Goal: Information Seeking & Learning: Check status

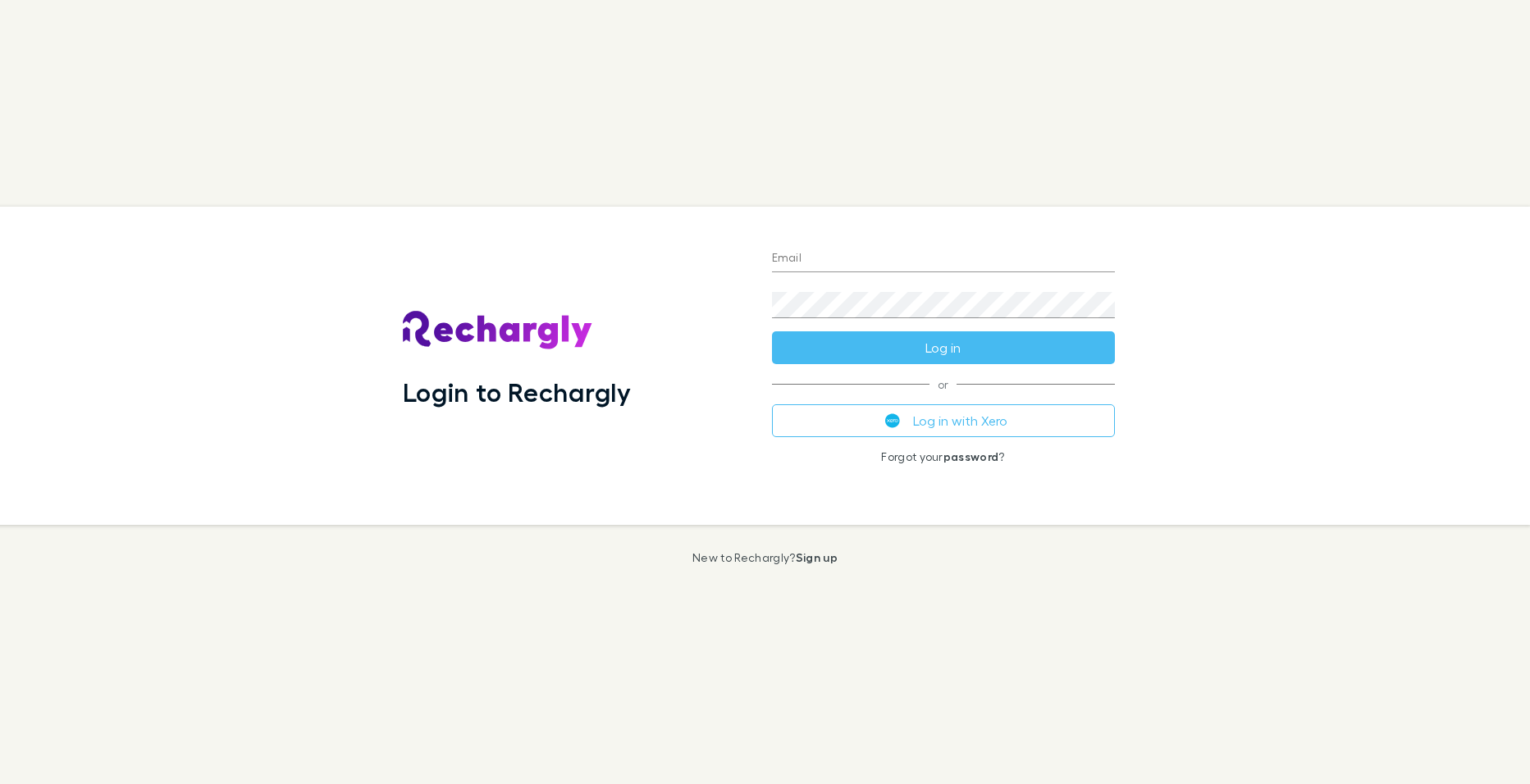
click at [943, 425] on button "Log in with Xero" at bounding box center [943, 421] width 343 height 33
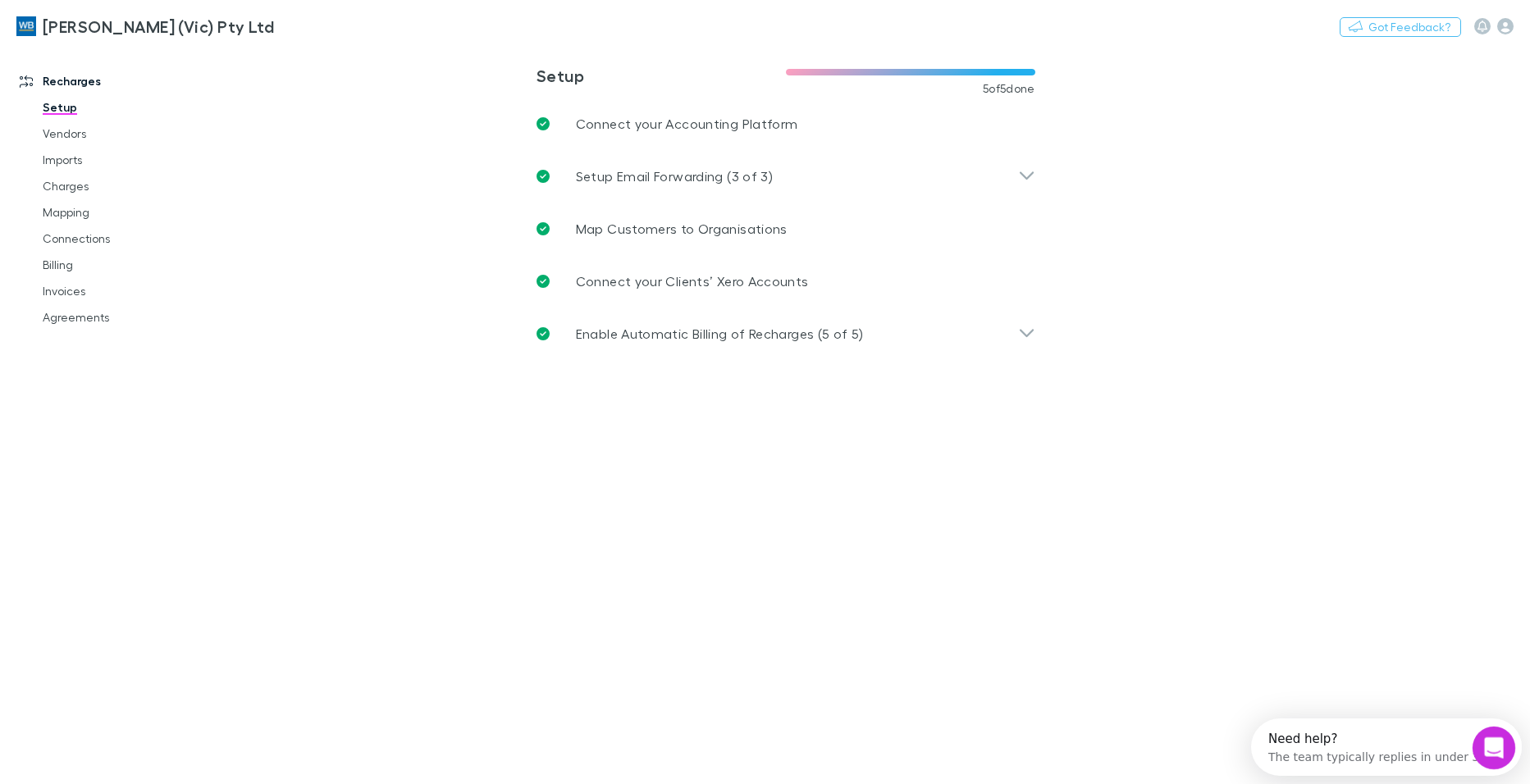
click at [1492, 746] on icon "Open Intercom Messenger" at bounding box center [1492, 746] width 27 height 27
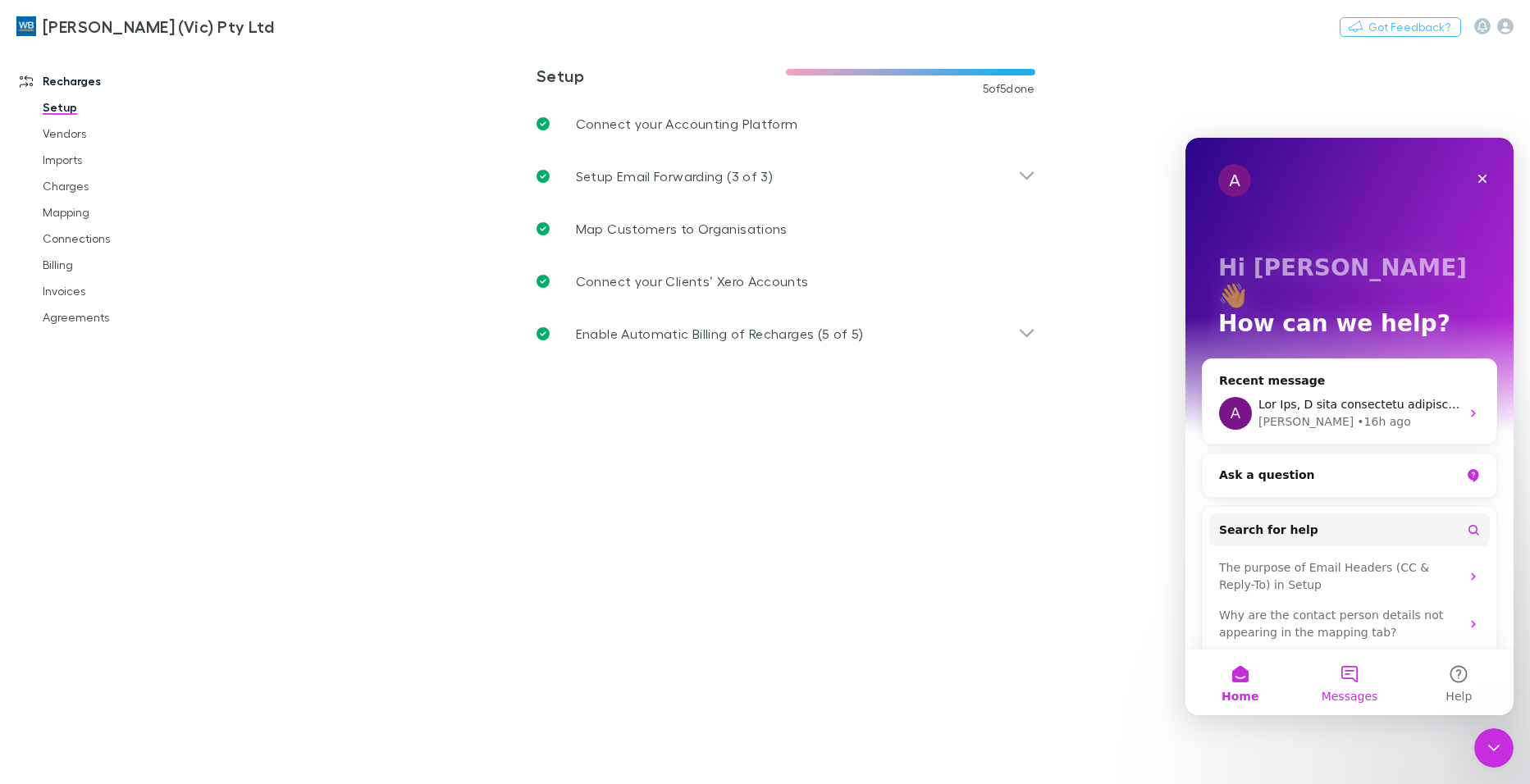
click at [1358, 672] on button "Messages" at bounding box center [1349, 682] width 109 height 65
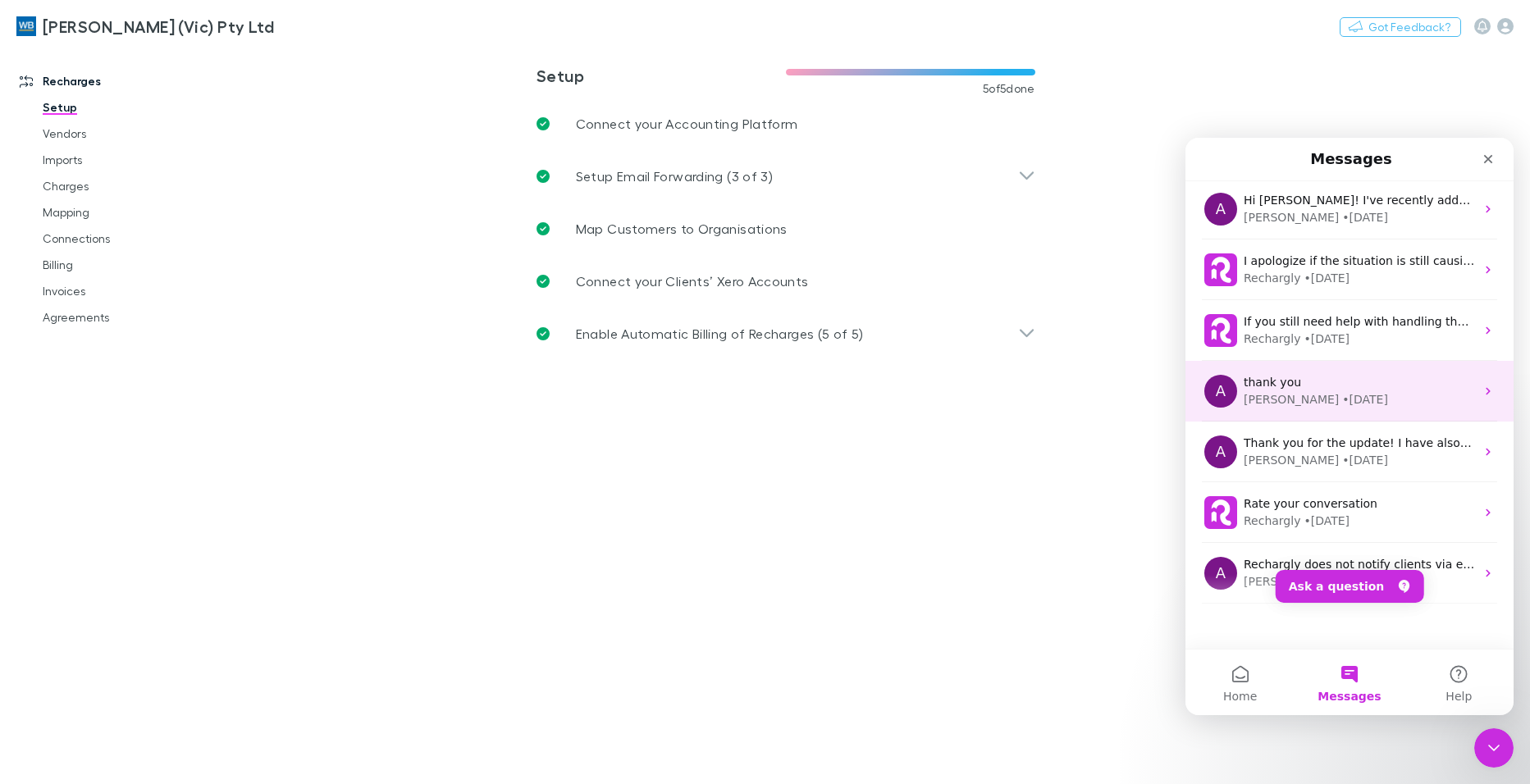
scroll to position [205, 0]
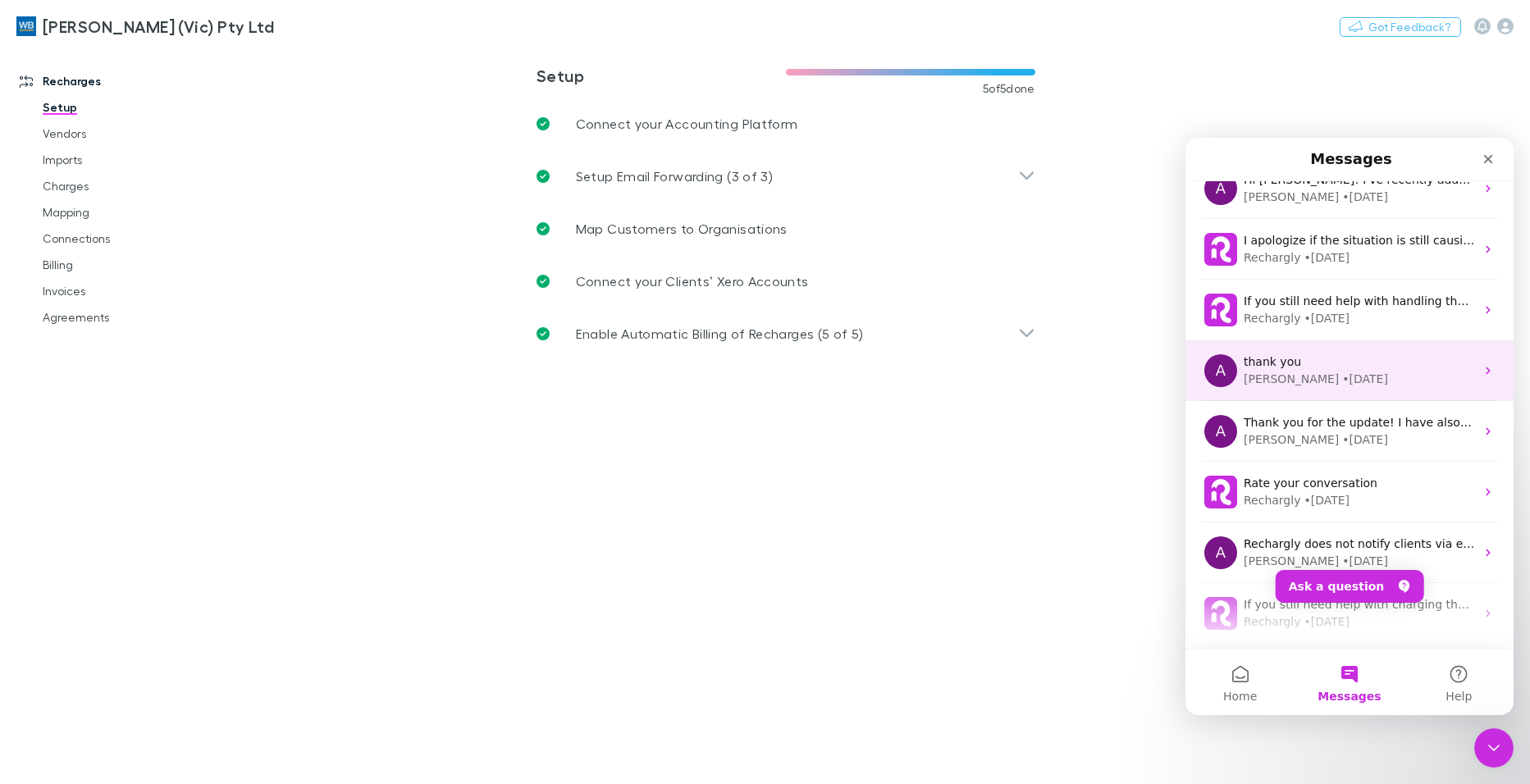
click at [1287, 363] on span "thank you" at bounding box center [1272, 362] width 57 height 13
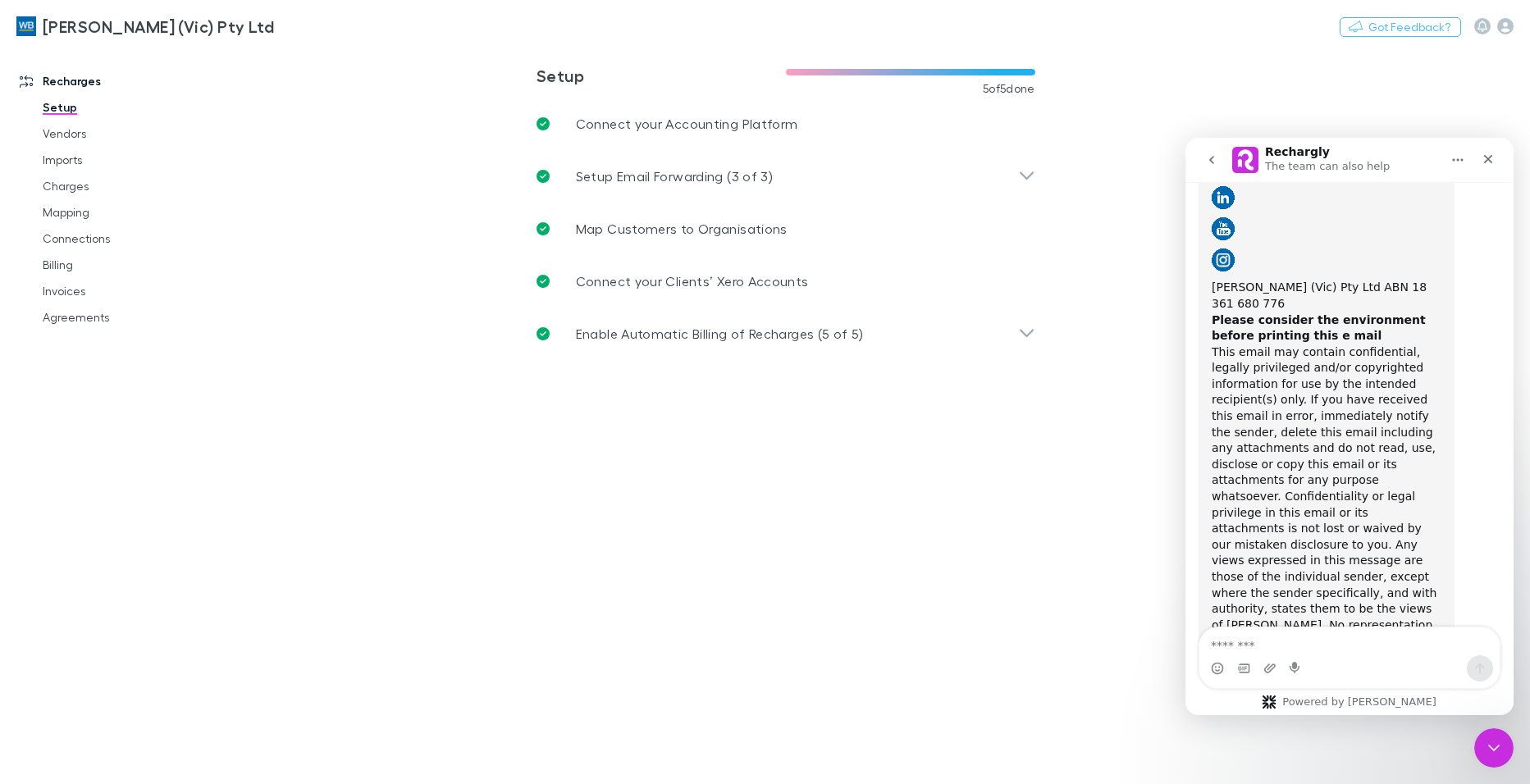
scroll to position [11843, 0]
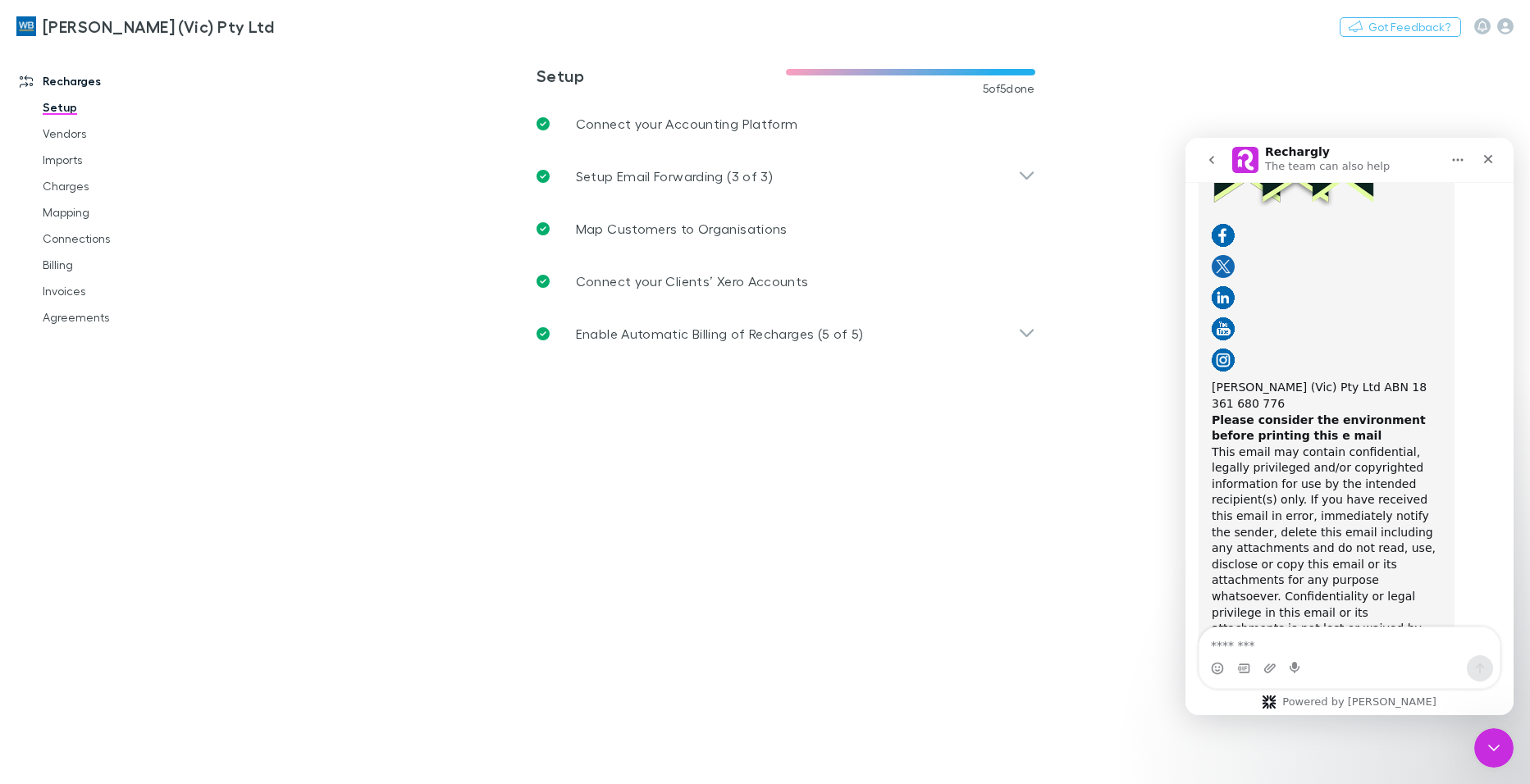
click at [1214, 165] on icon "go back" at bounding box center [1211, 159] width 13 height 13
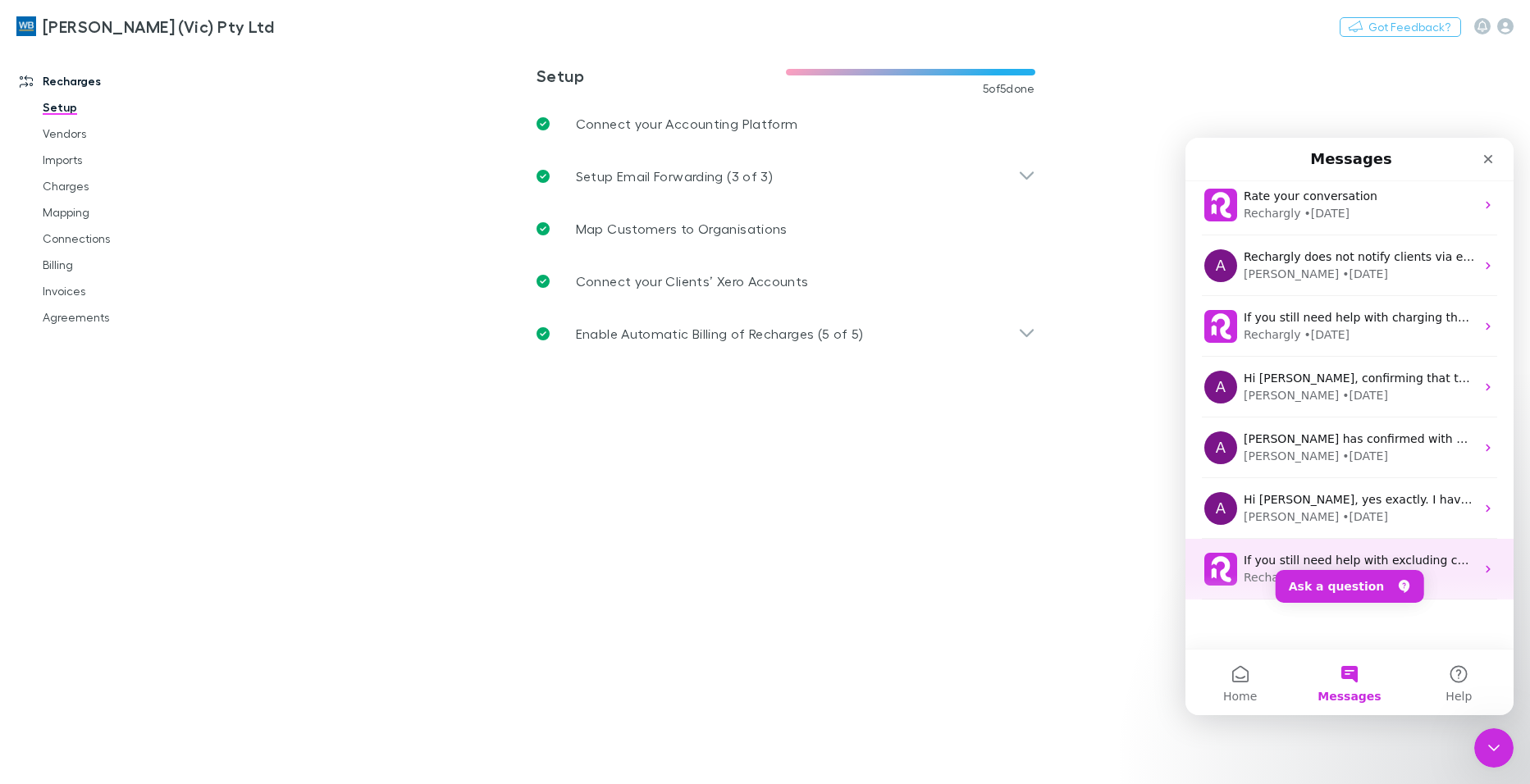
scroll to position [508, 0]
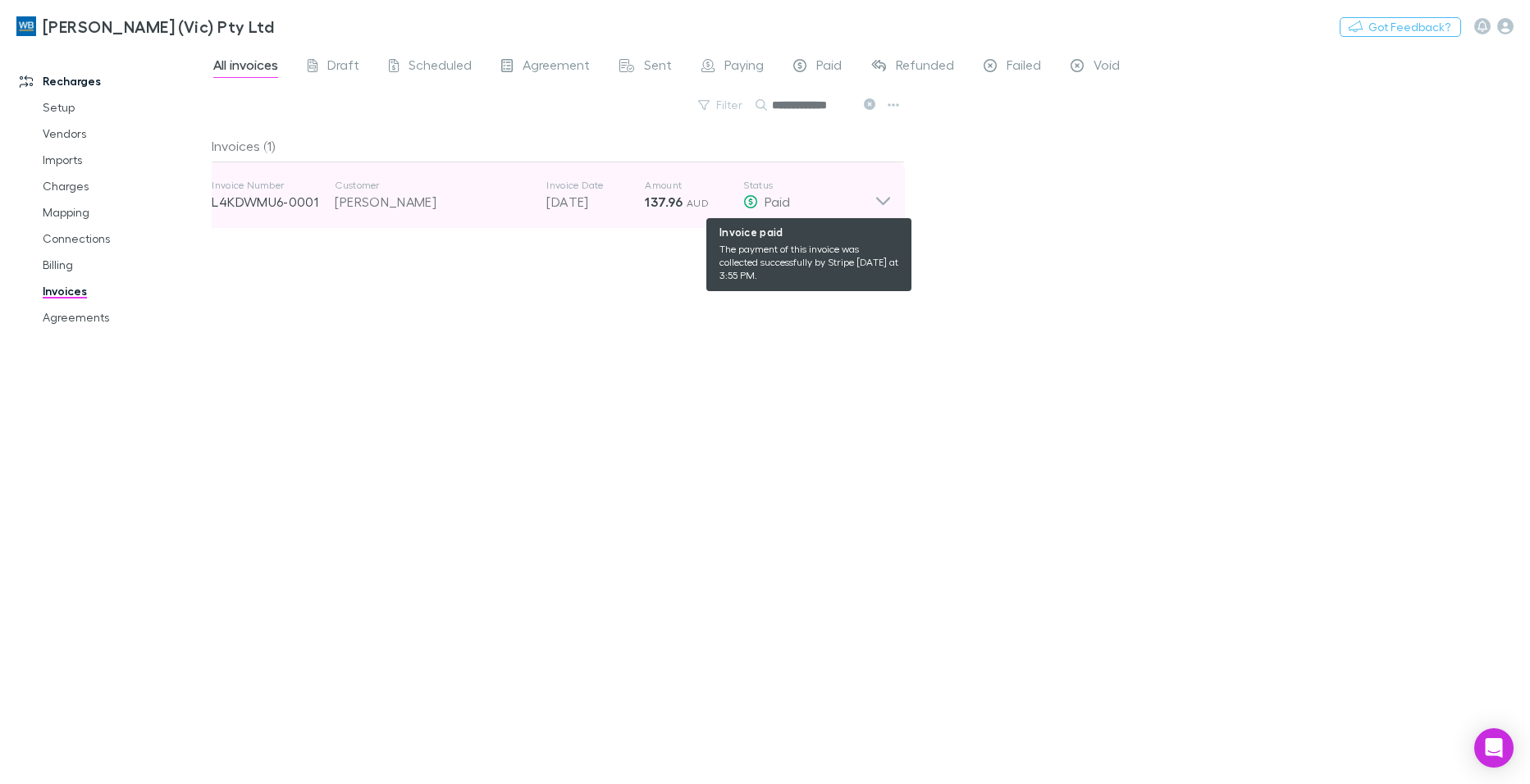
click at [884, 197] on icon at bounding box center [883, 195] width 17 height 33
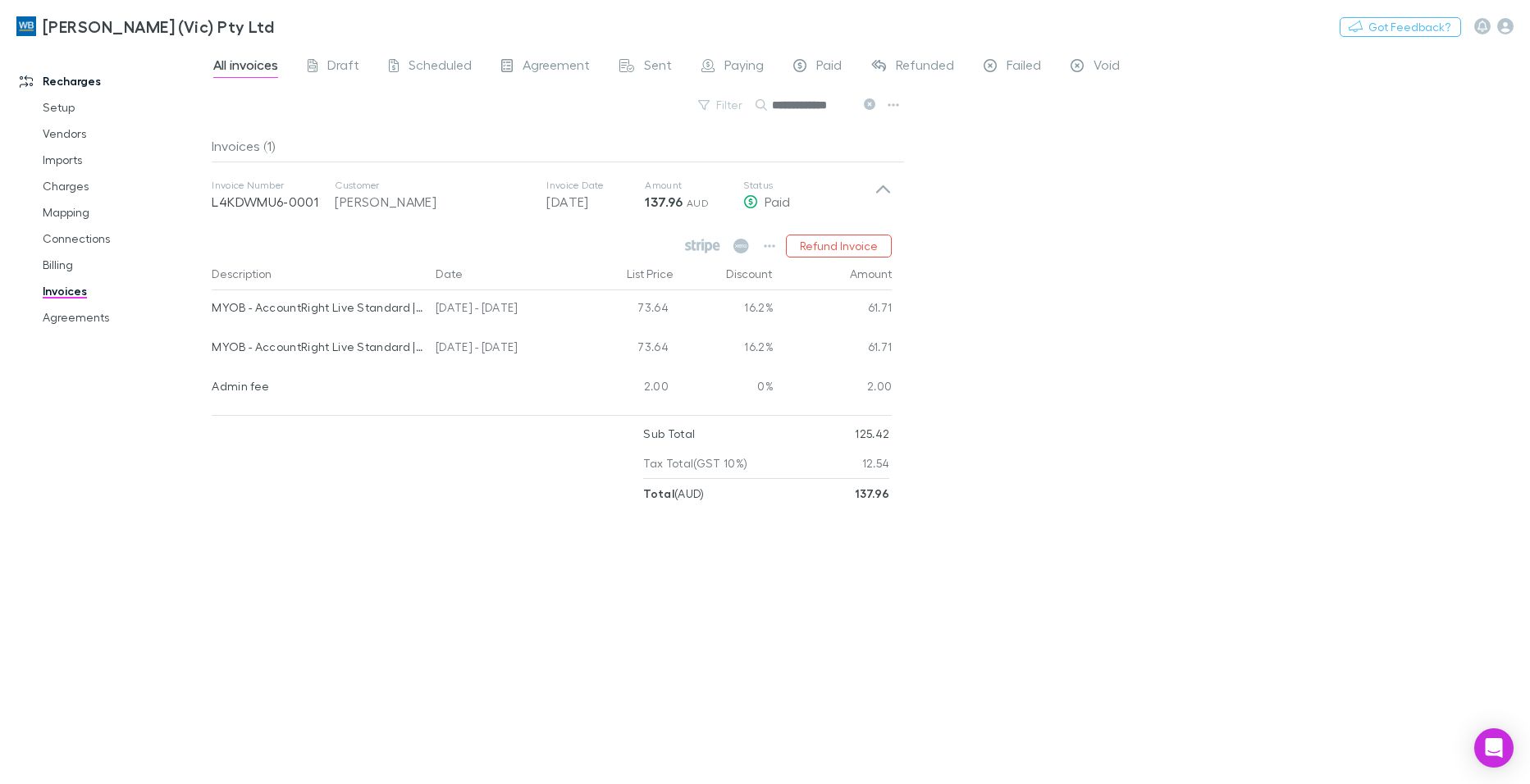
click at [844, 613] on div "Invoices (1) Invoice Number L4KDWMU6-0001 Customer Oliver, Damien Mark Invoice …" at bounding box center [558, 450] width 693 height 641
drag, startPoint x: 154, startPoint y: 513, endPoint x: 158, endPoint y: 502, distance: 11.7
click at [154, 513] on div "Recharges Setup Vendors Imports Charges Mapping Connections Billing Invoices Ag…" at bounding box center [112, 411] width 224 height 719
drag, startPoint x: 4, startPoint y: 298, endPoint x: 866, endPoint y: 103, distance: 883.8
click at [866, 105] on icon at bounding box center [869, 104] width 12 height 12
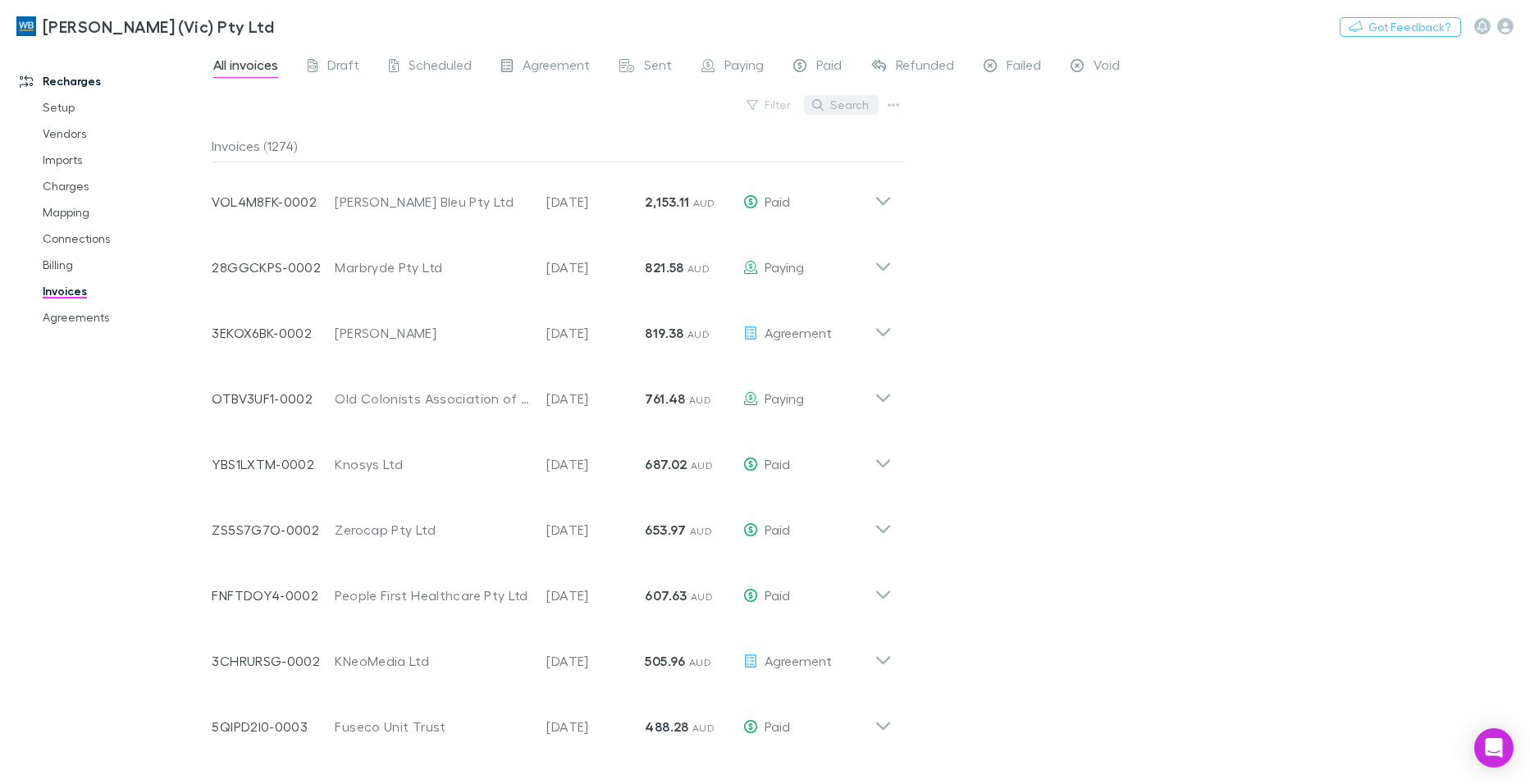
click at [867, 103] on button "Search" at bounding box center [841, 105] width 74 height 20
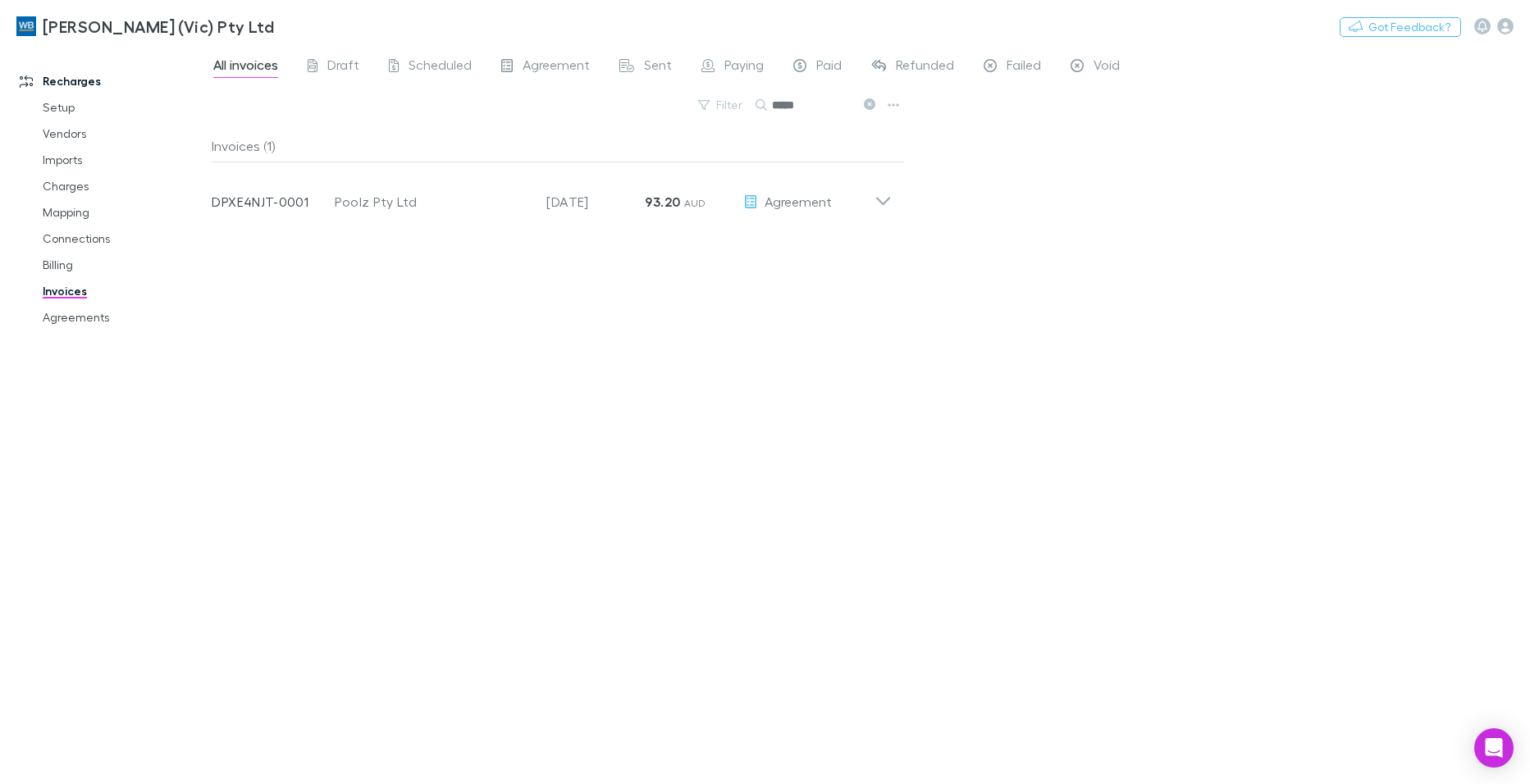
type input "*****"
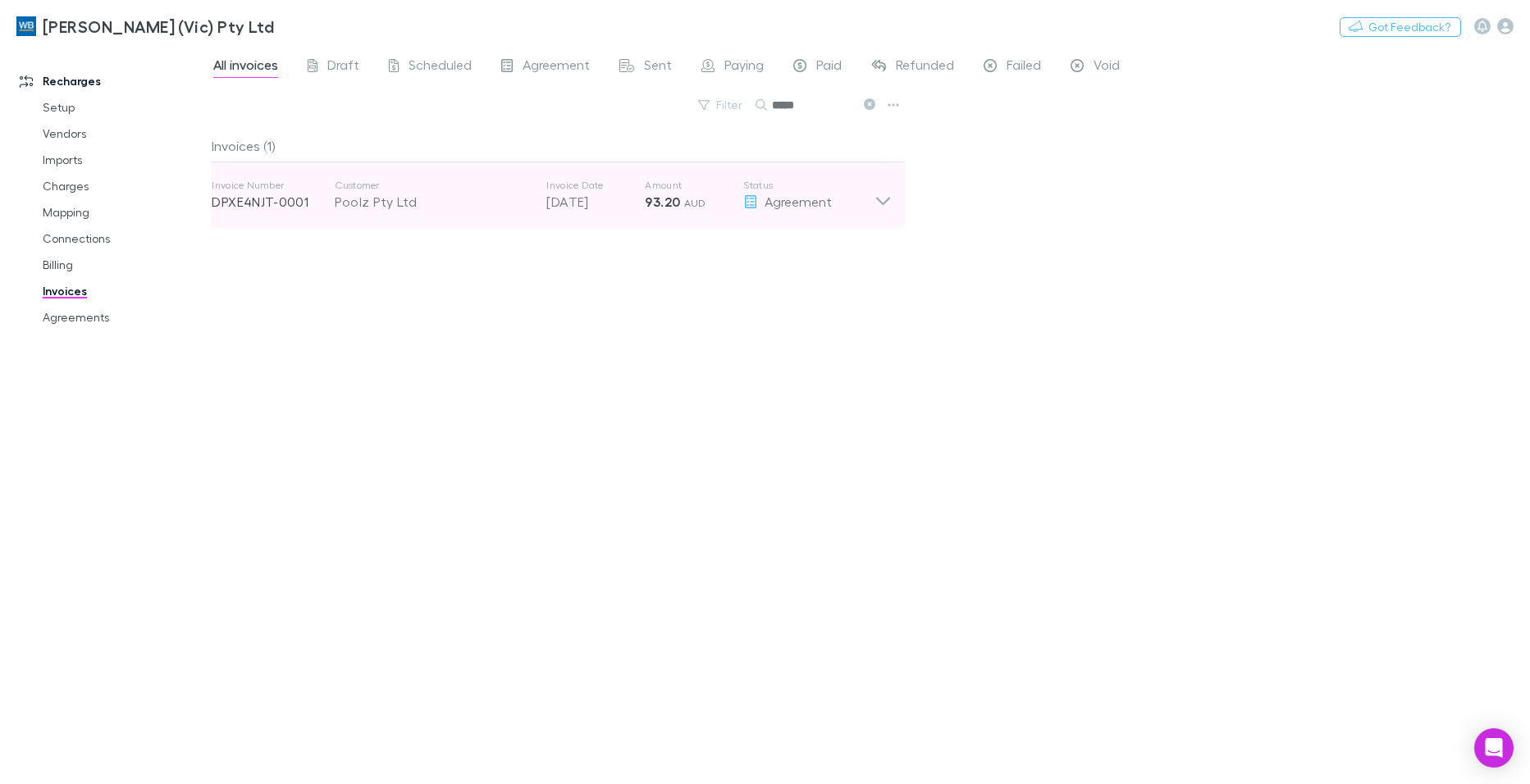
click at [373, 200] on div "Poolz Pty Ltd" at bounding box center [432, 201] width 195 height 20
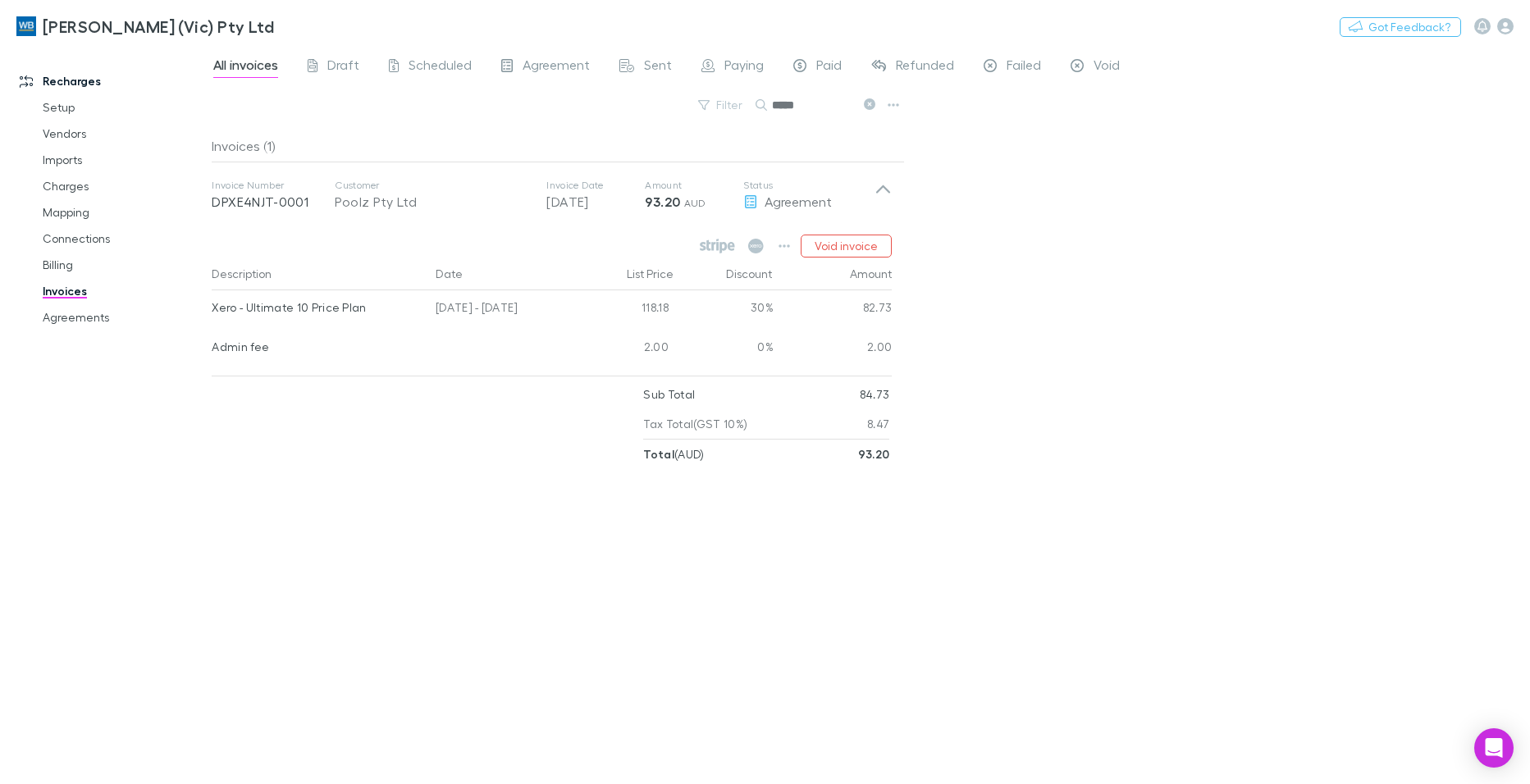
click at [491, 659] on div "Invoices (1) Invoice Number DPXE4NJT-0001 Customer Poolz Pty Ltd Invoice Date 2…" at bounding box center [558, 450] width 693 height 641
click at [759, 590] on div "Invoices (1) Invoice Number DPXE4NJT-0001 Customer Poolz Pty Ltd Invoice Date 2…" at bounding box center [558, 450] width 693 height 641
click at [778, 244] on button "button" at bounding box center [784, 246] width 23 height 23
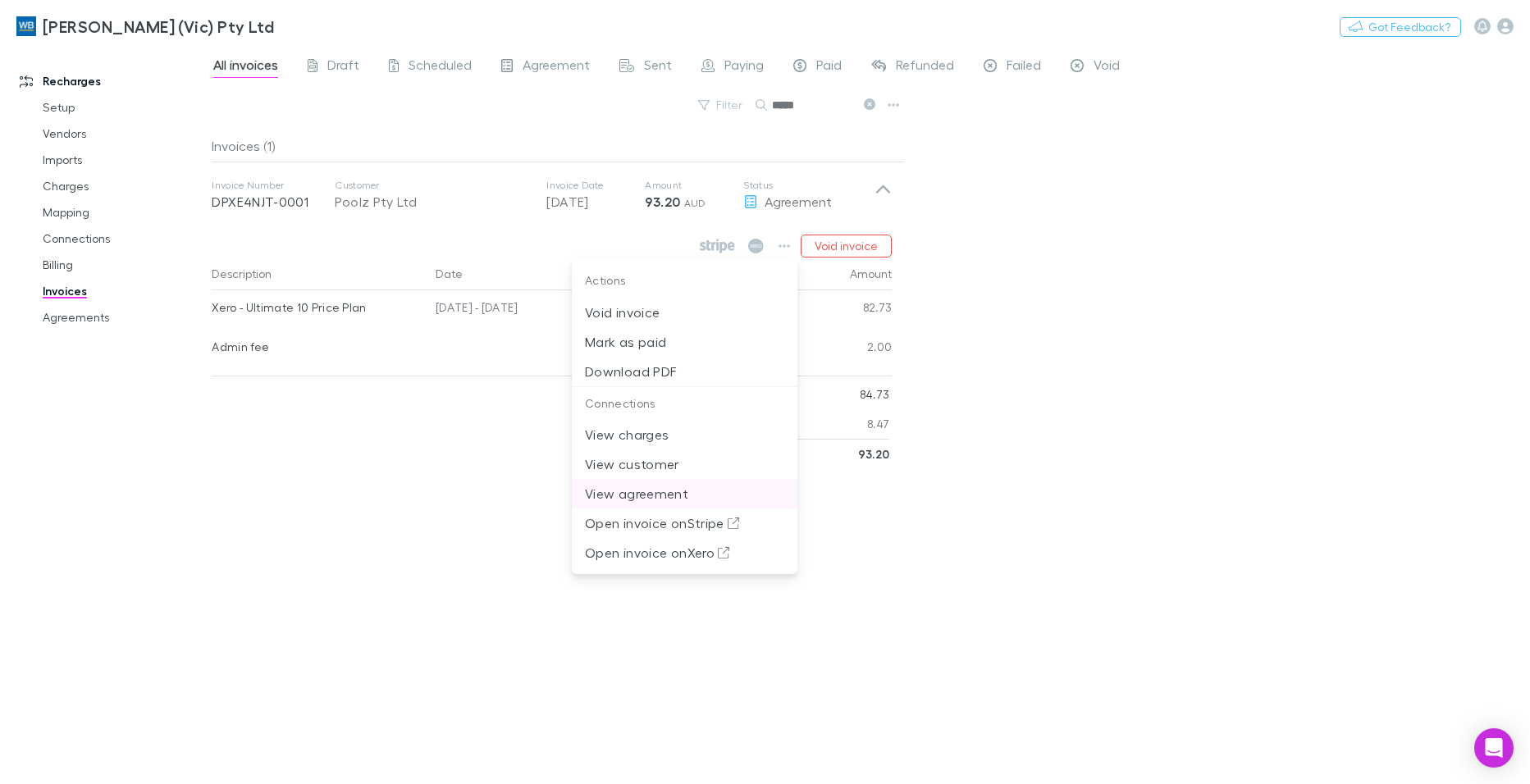
click at [655, 494] on p "View agreement" at bounding box center [684, 494] width 200 height 20
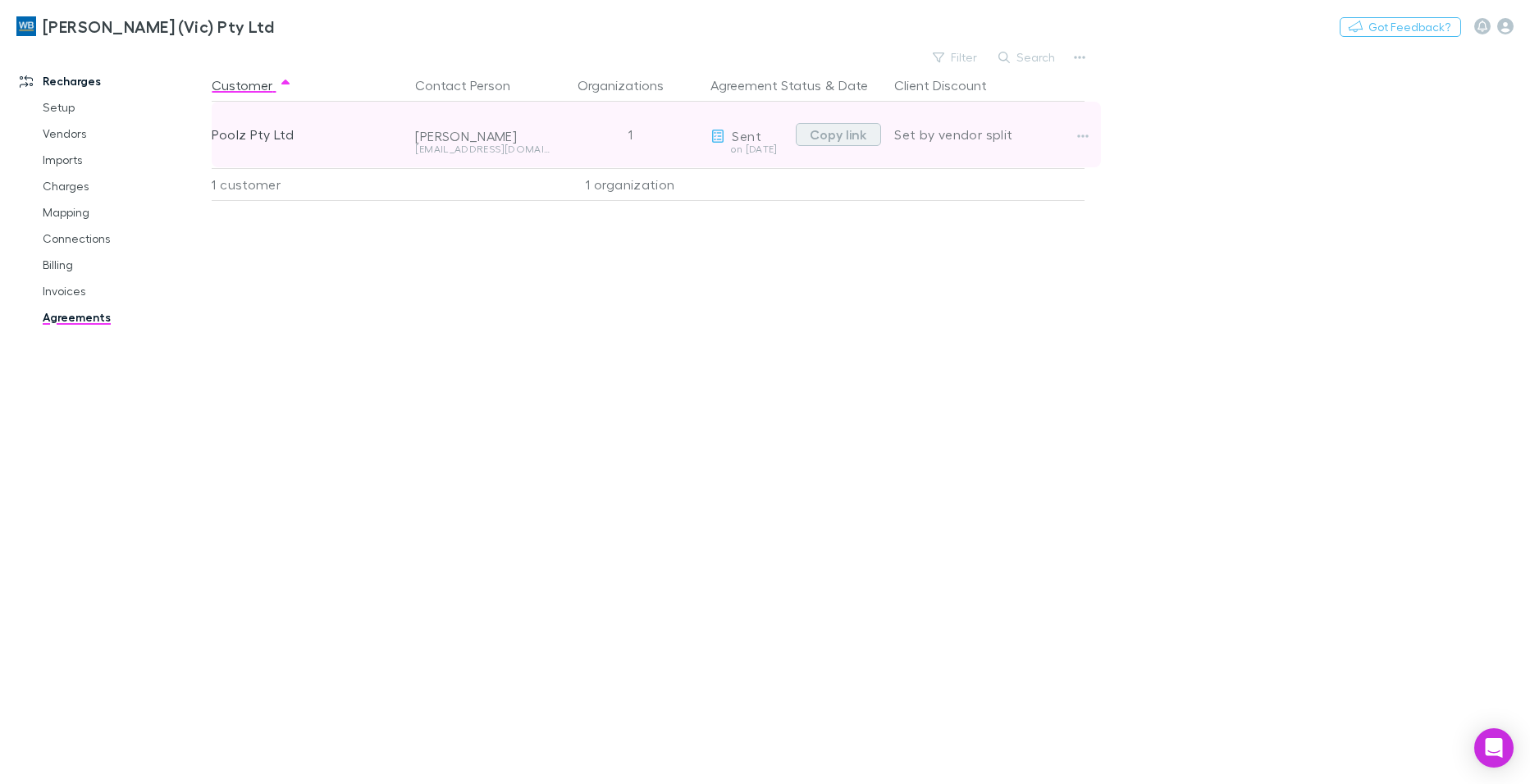
click at [821, 133] on button "Copy link" at bounding box center [838, 134] width 85 height 23
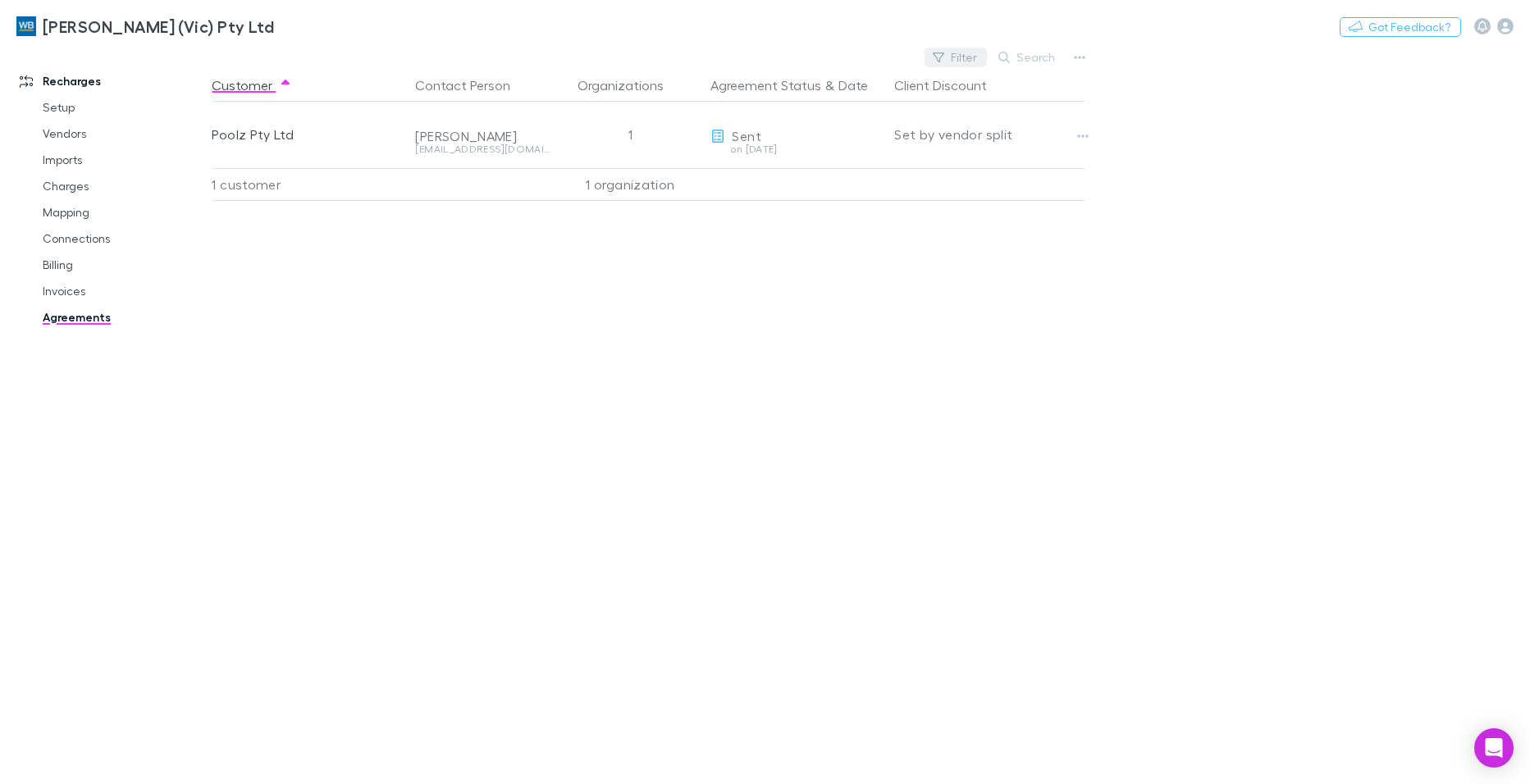
click at [955, 51] on button "Filter" at bounding box center [956, 57] width 63 height 20
click at [1035, 56] on div at bounding box center [765, 392] width 1530 height 784
click at [1030, 57] on button "Search" at bounding box center [1027, 57] width 74 height 20
type input "******"
click at [1051, 54] on icon at bounding box center [1056, 56] width 12 height 12
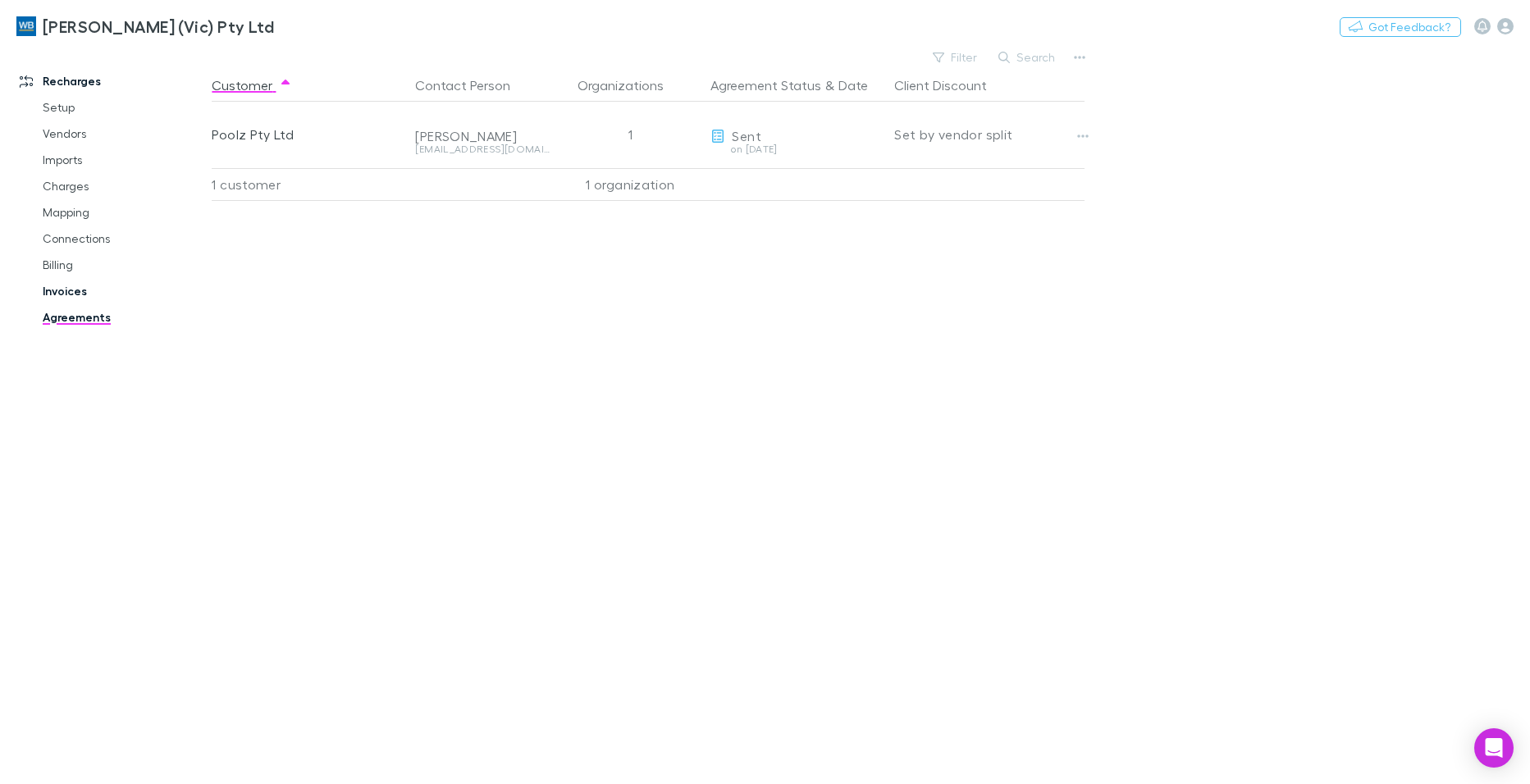
click at [52, 294] on link "Invoices" at bounding box center [123, 291] width 194 height 26
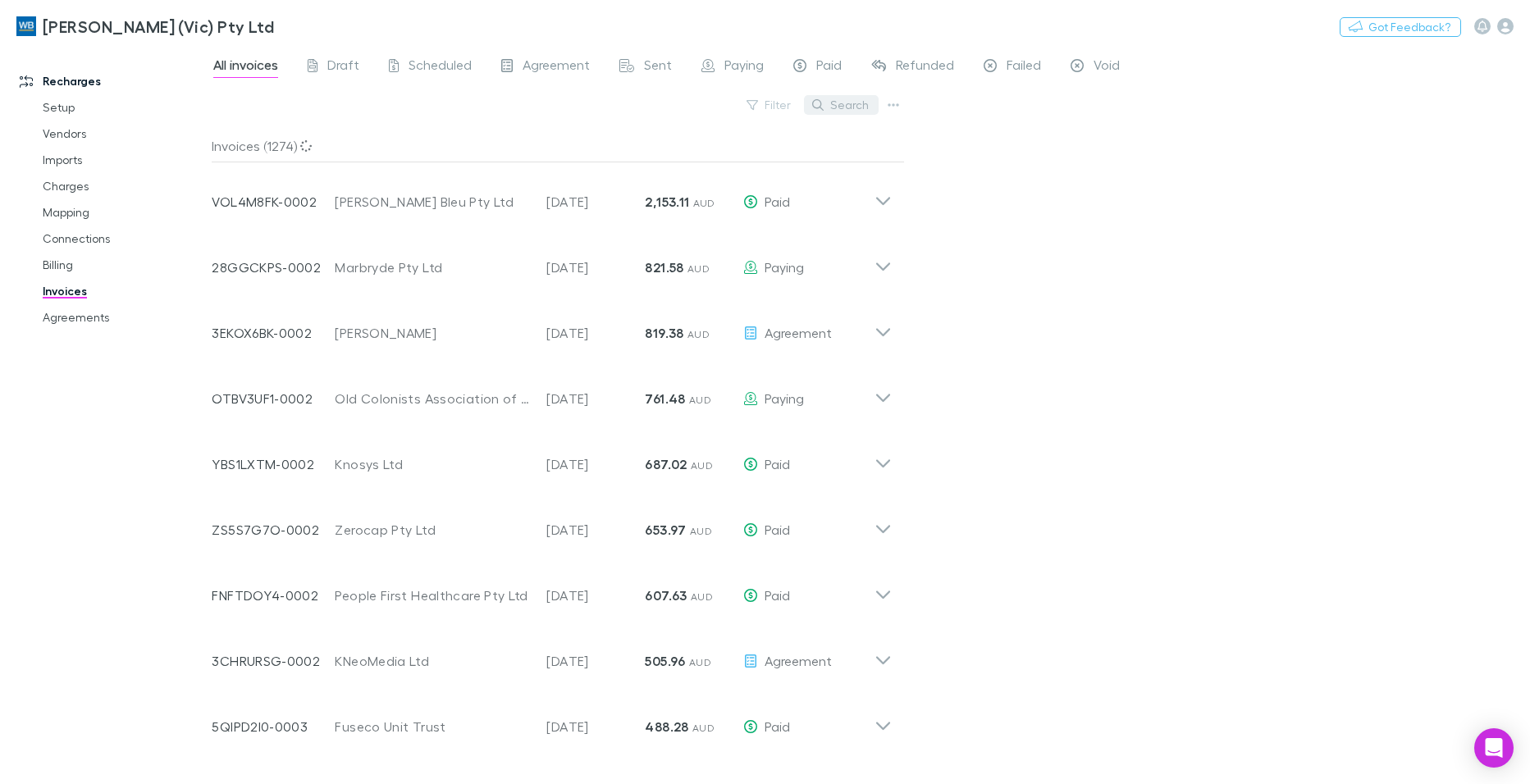
click at [857, 105] on button "Search" at bounding box center [841, 105] width 74 height 20
type input "******"
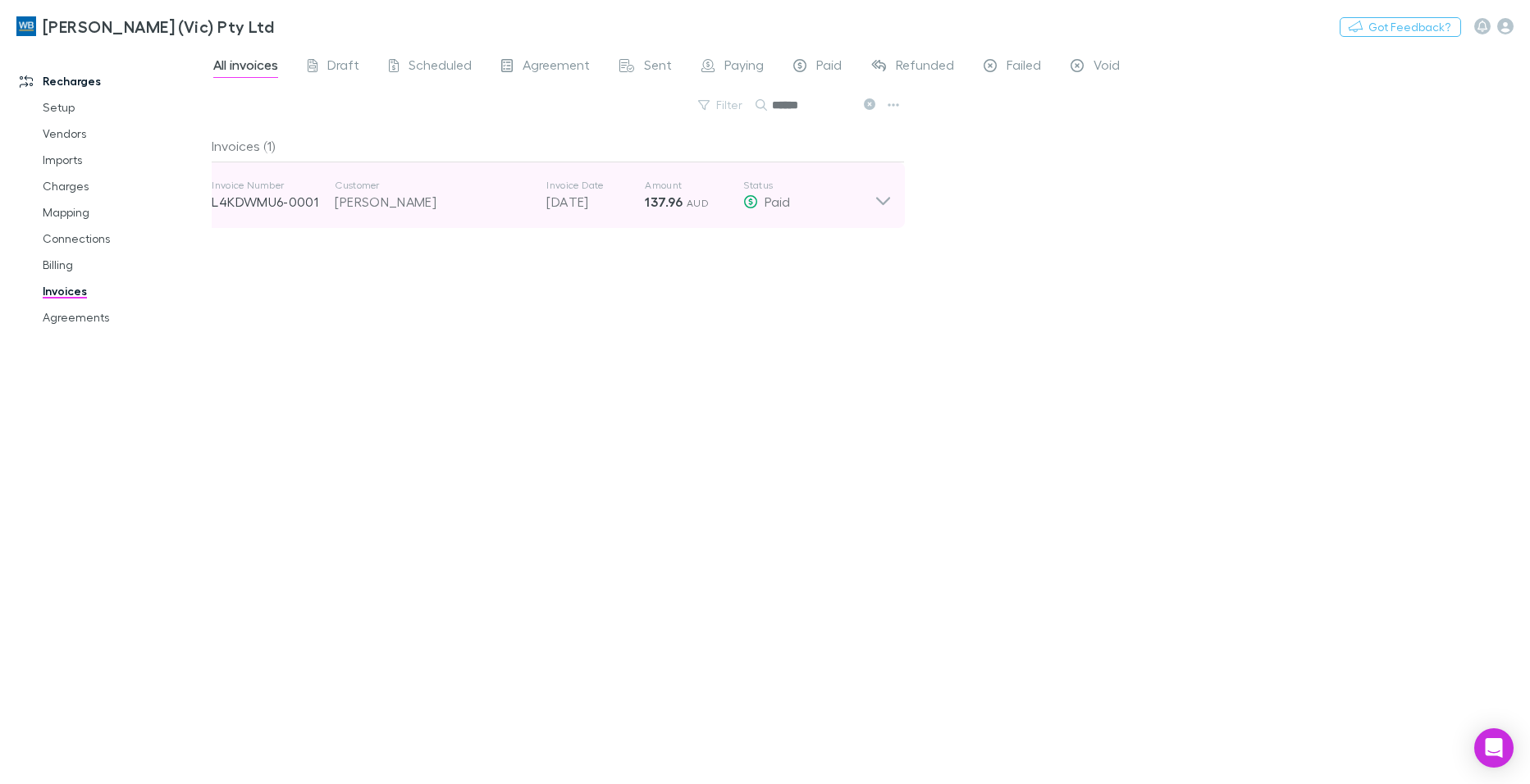
click at [875, 200] on icon at bounding box center [883, 195] width 17 height 33
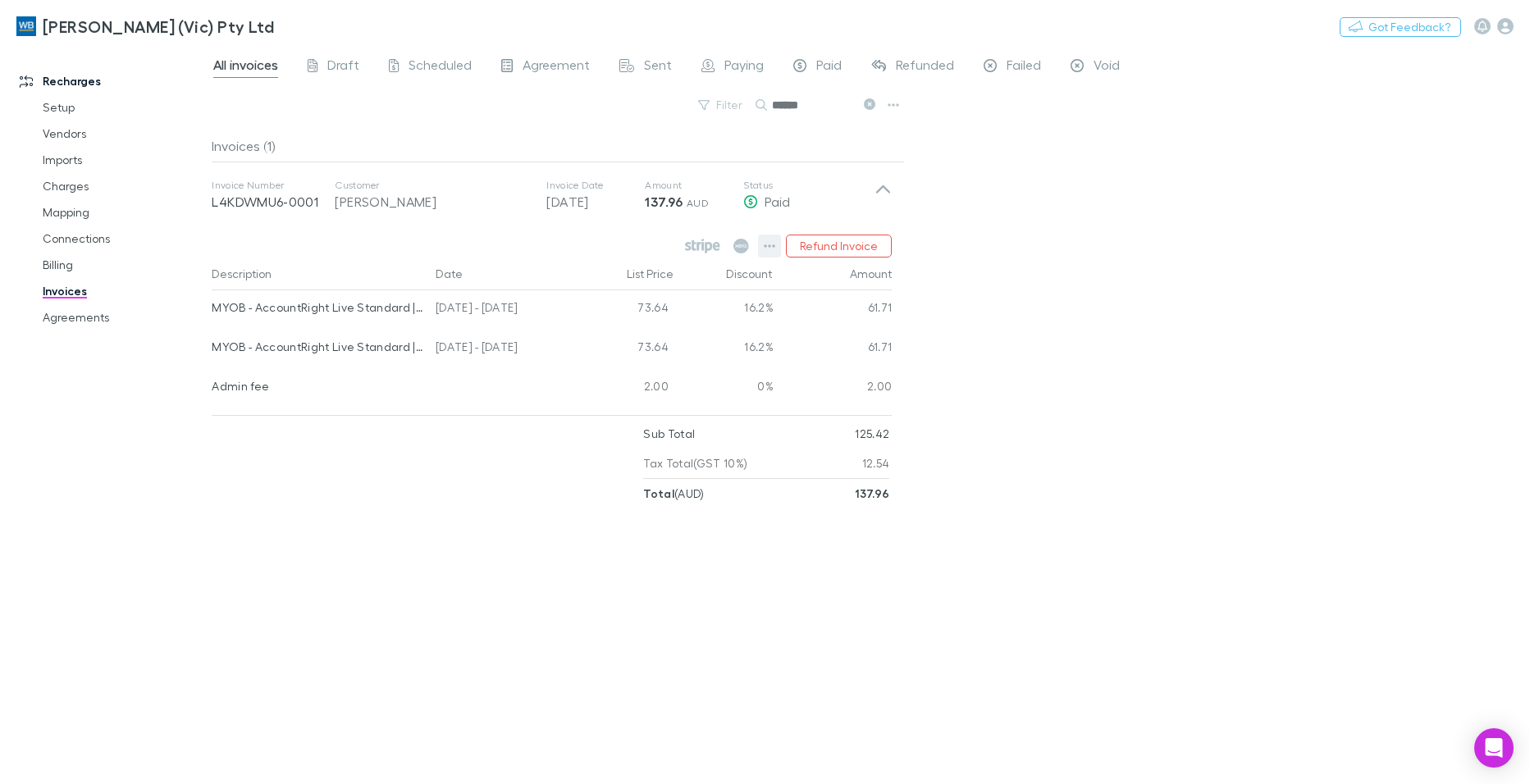
click at [769, 243] on icon "button" at bounding box center [769, 246] width 12 height 13
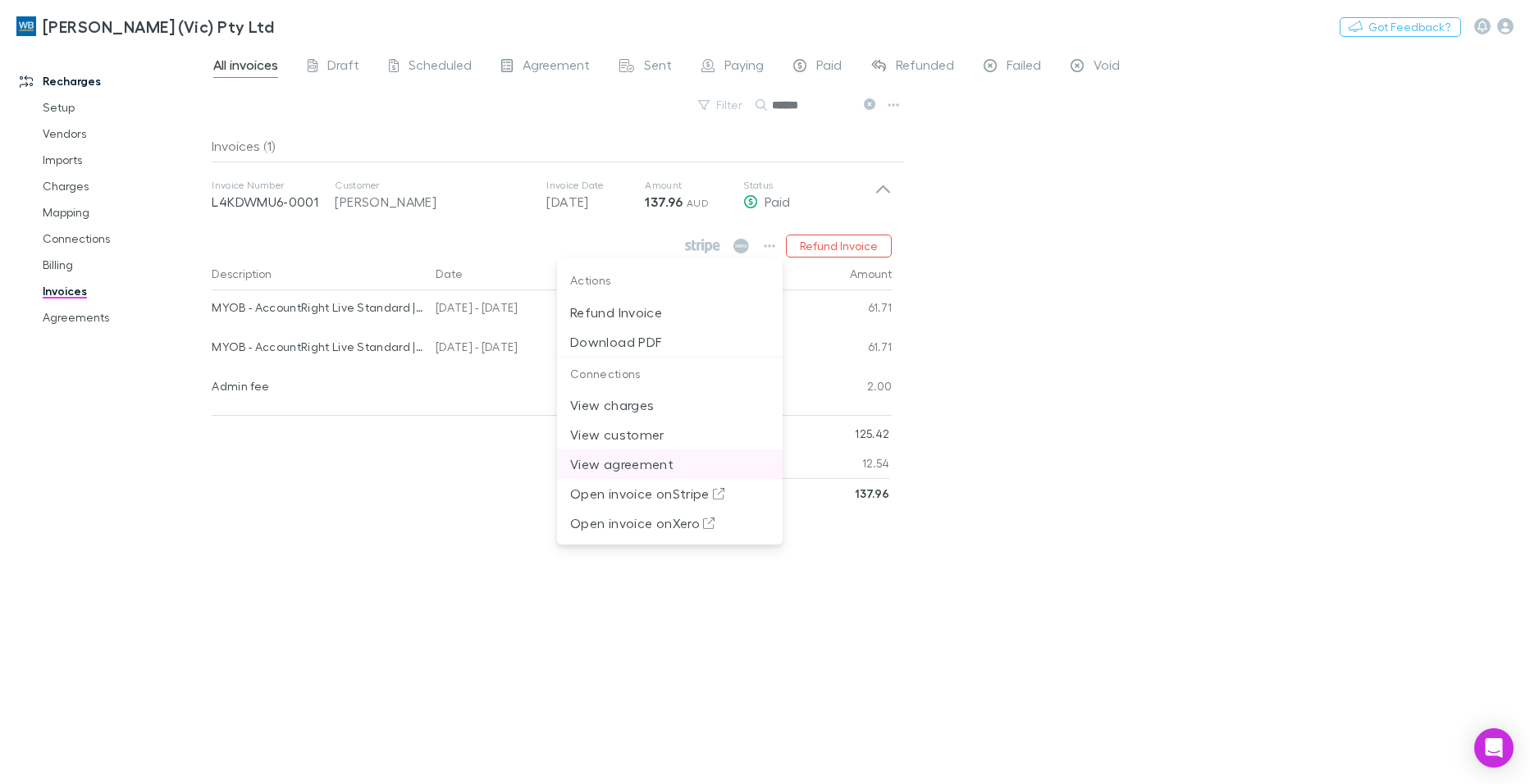
click at [647, 466] on p "View agreement" at bounding box center [670, 464] width 200 height 20
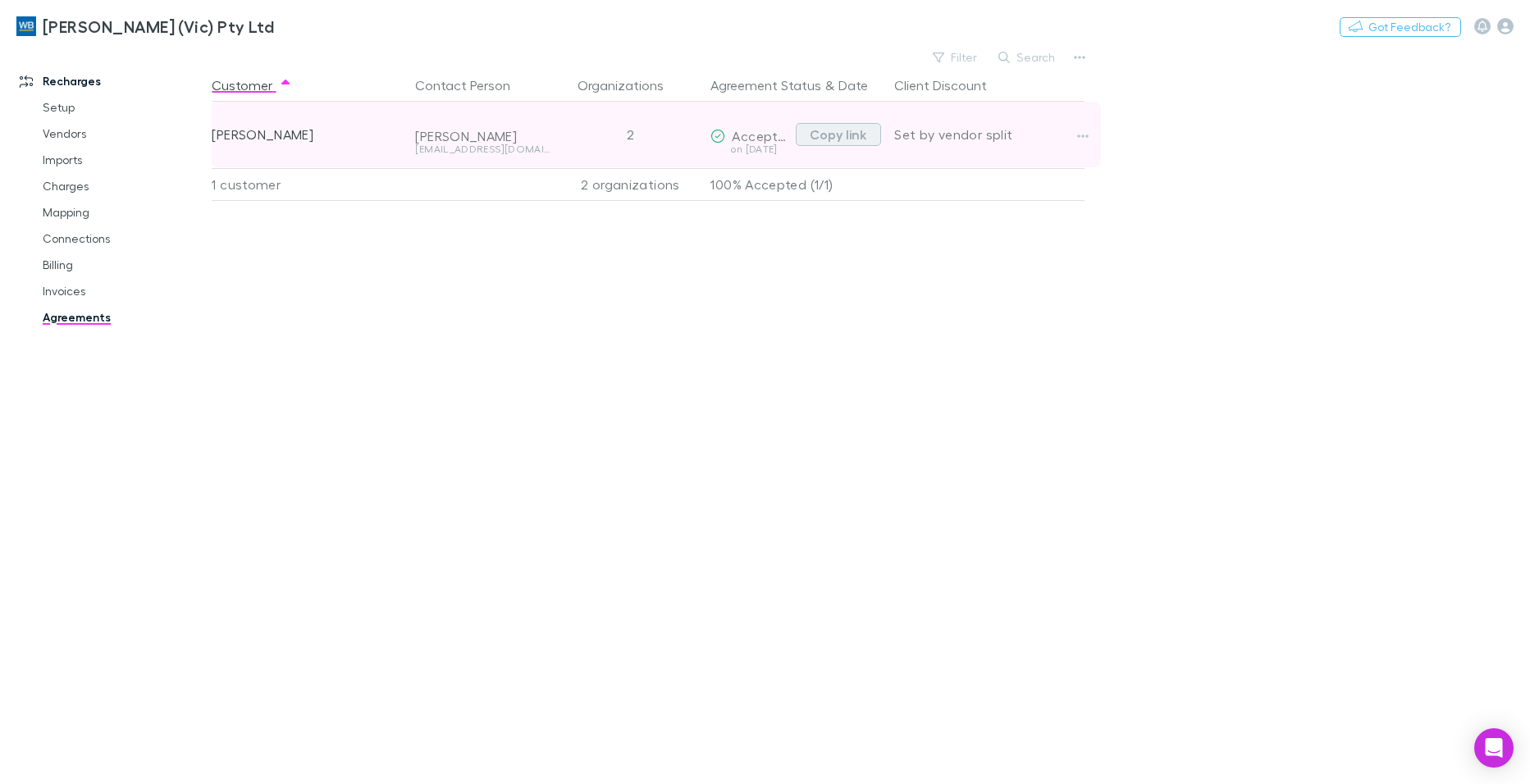
click at [842, 135] on button "Copy link" at bounding box center [838, 134] width 85 height 23
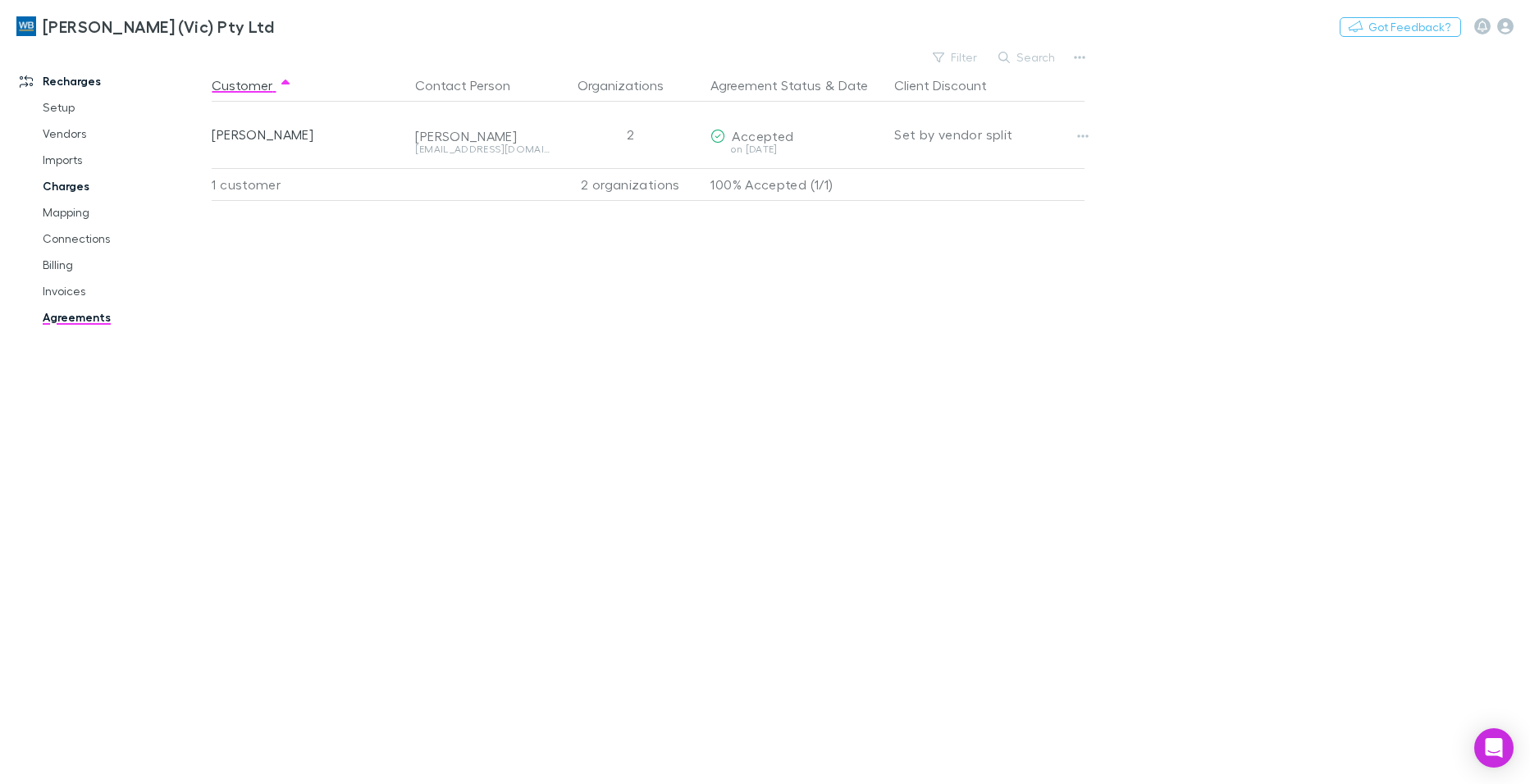
click at [64, 185] on link "Charges" at bounding box center [123, 185] width 194 height 26
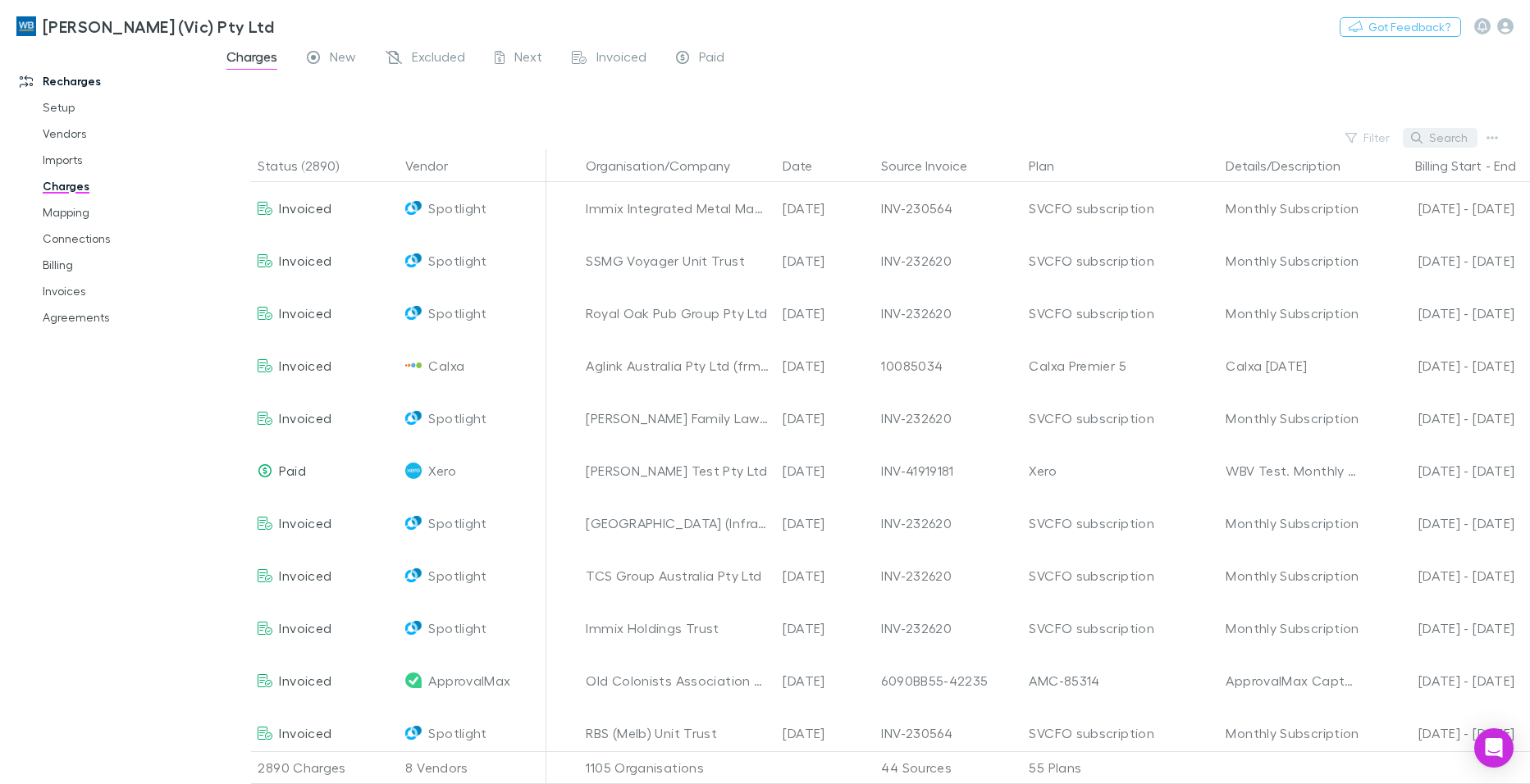
click at [1446, 141] on button "Search" at bounding box center [1440, 138] width 74 height 20
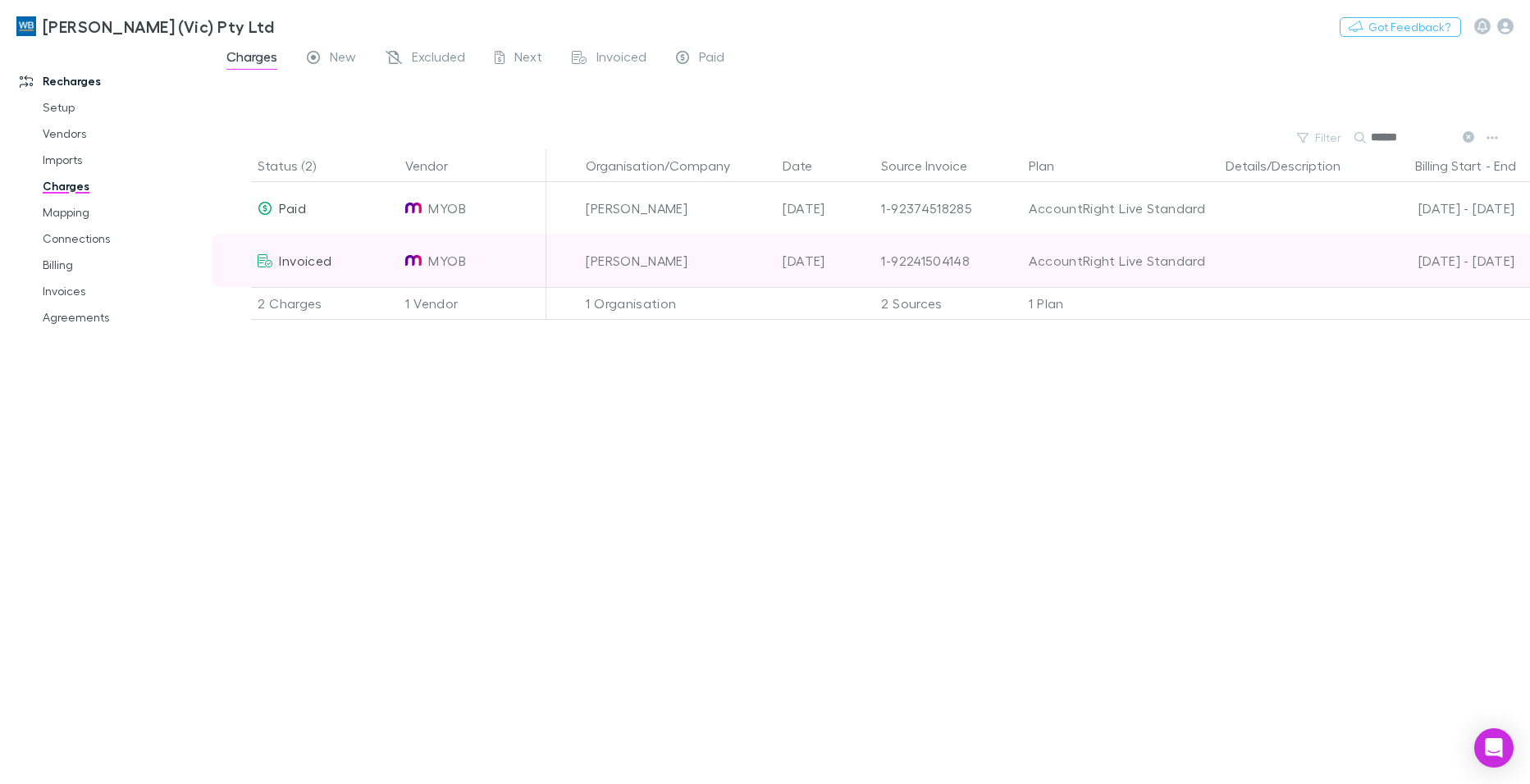
type input "******"
click at [290, 263] on span "Invoiced" at bounding box center [304, 260] width 53 height 15
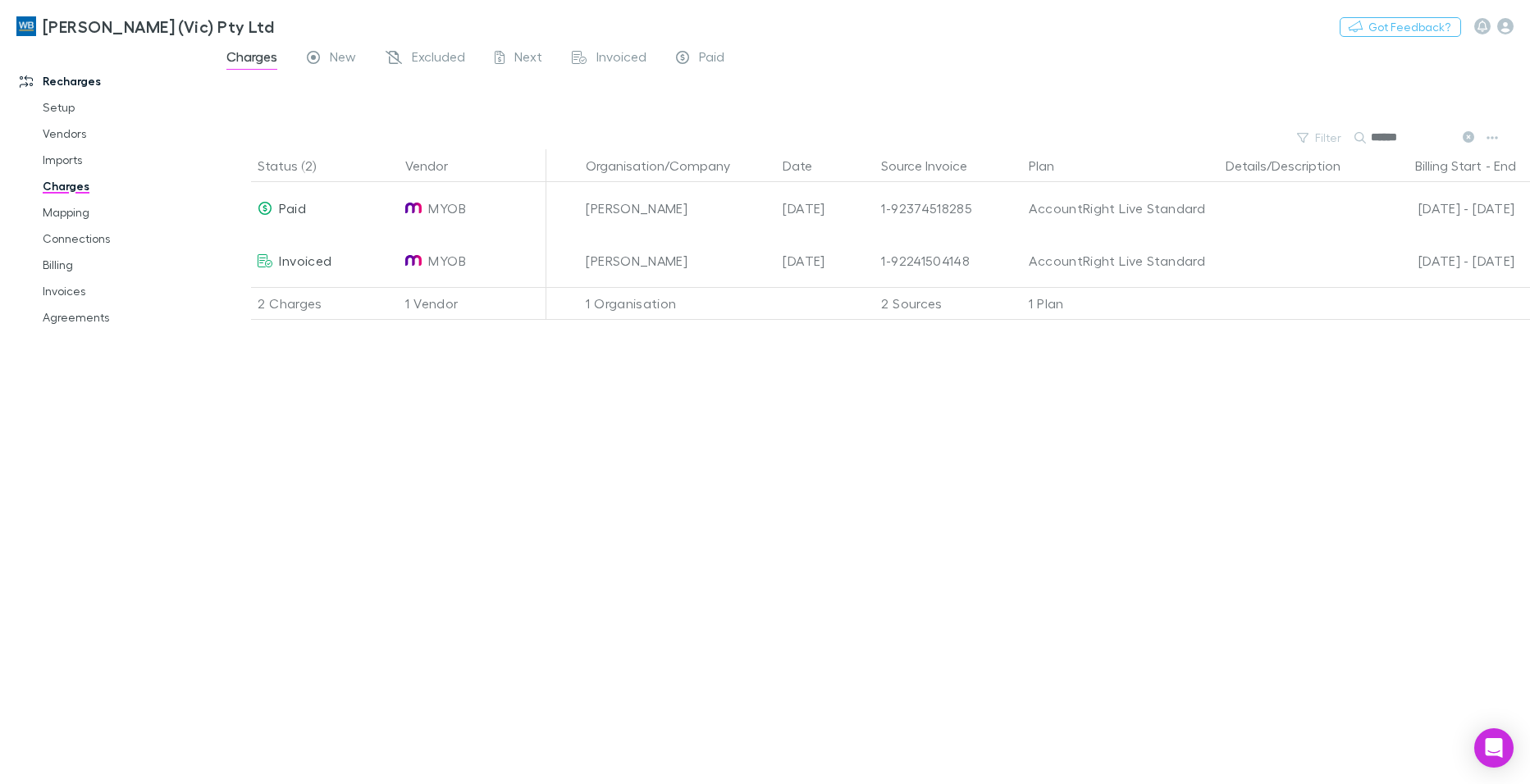
click at [1462, 133] on button at bounding box center [1467, 137] width 20 height 15
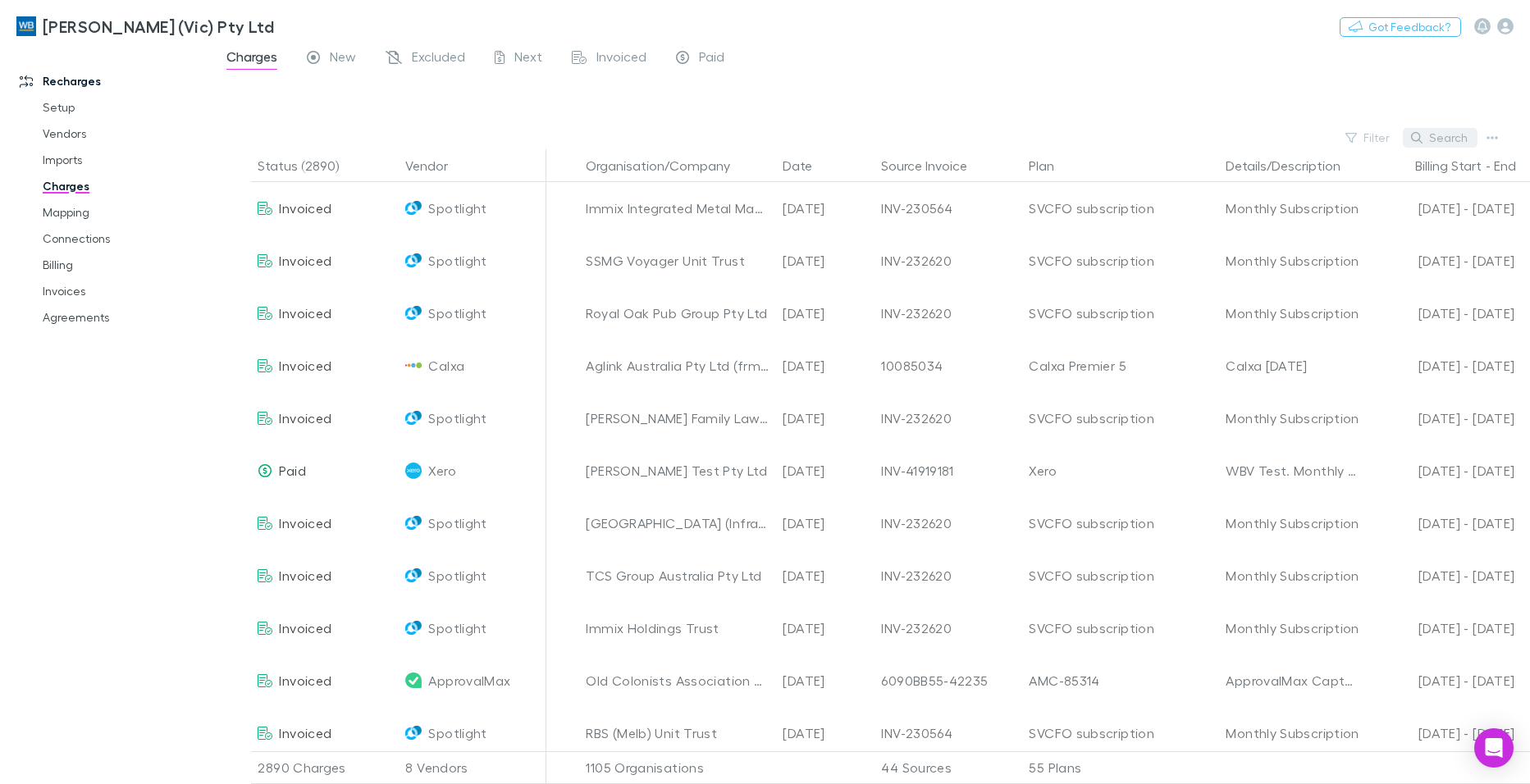
click at [1424, 136] on button "Search" at bounding box center [1440, 138] width 74 height 20
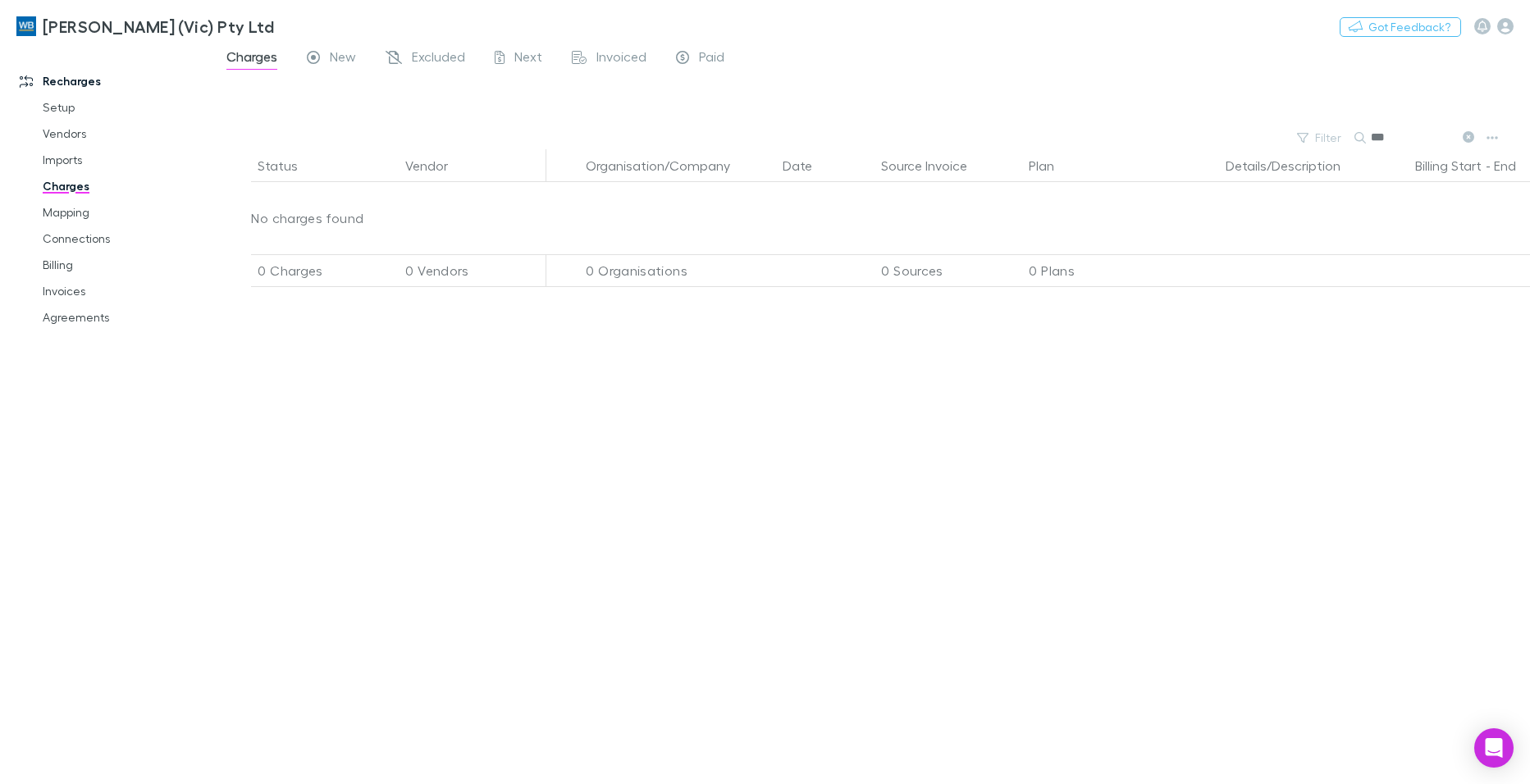
type input "***"
click at [1464, 135] on icon at bounding box center [1468, 137] width 12 height 12
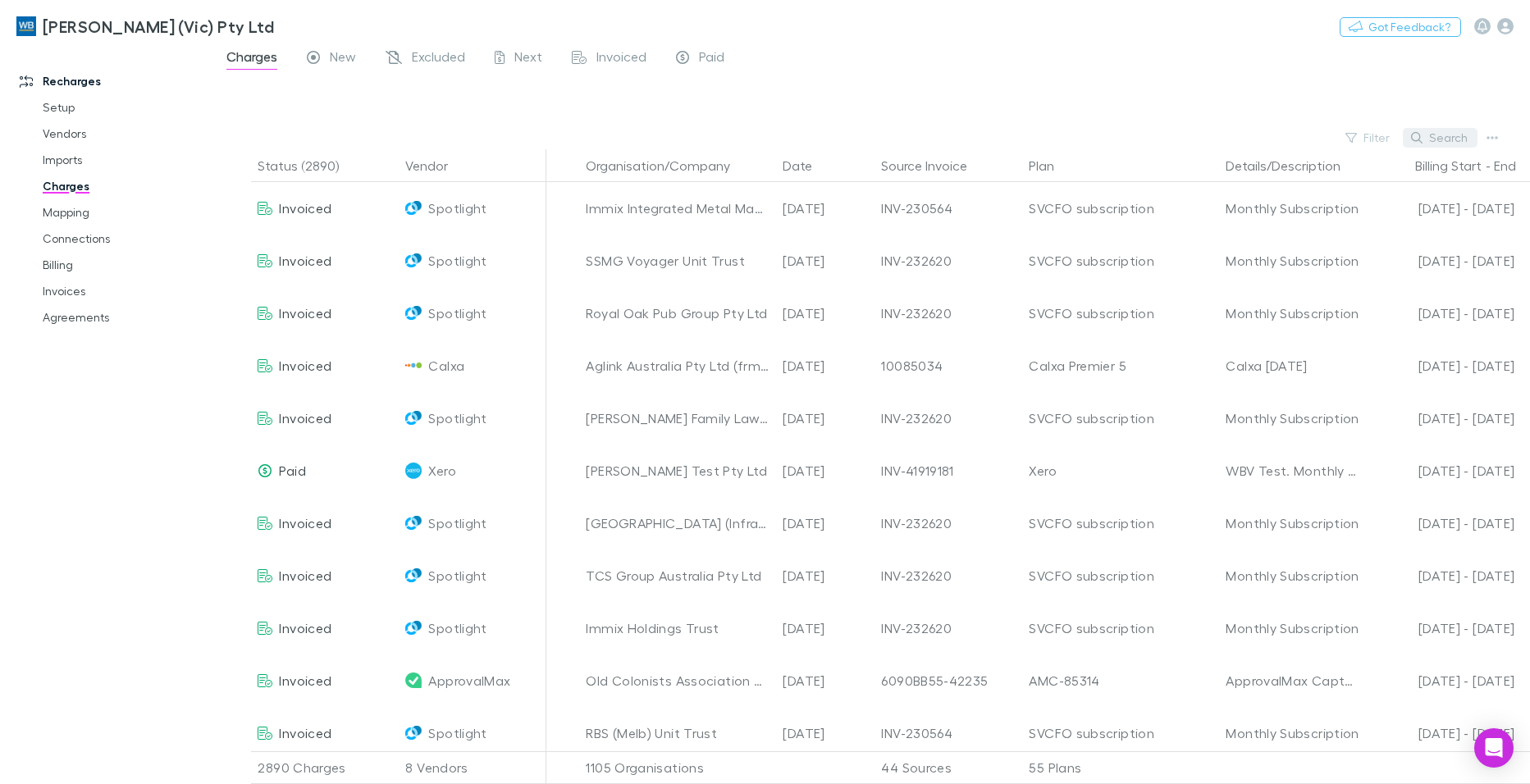
click at [1466, 132] on button "Search" at bounding box center [1440, 138] width 74 height 20
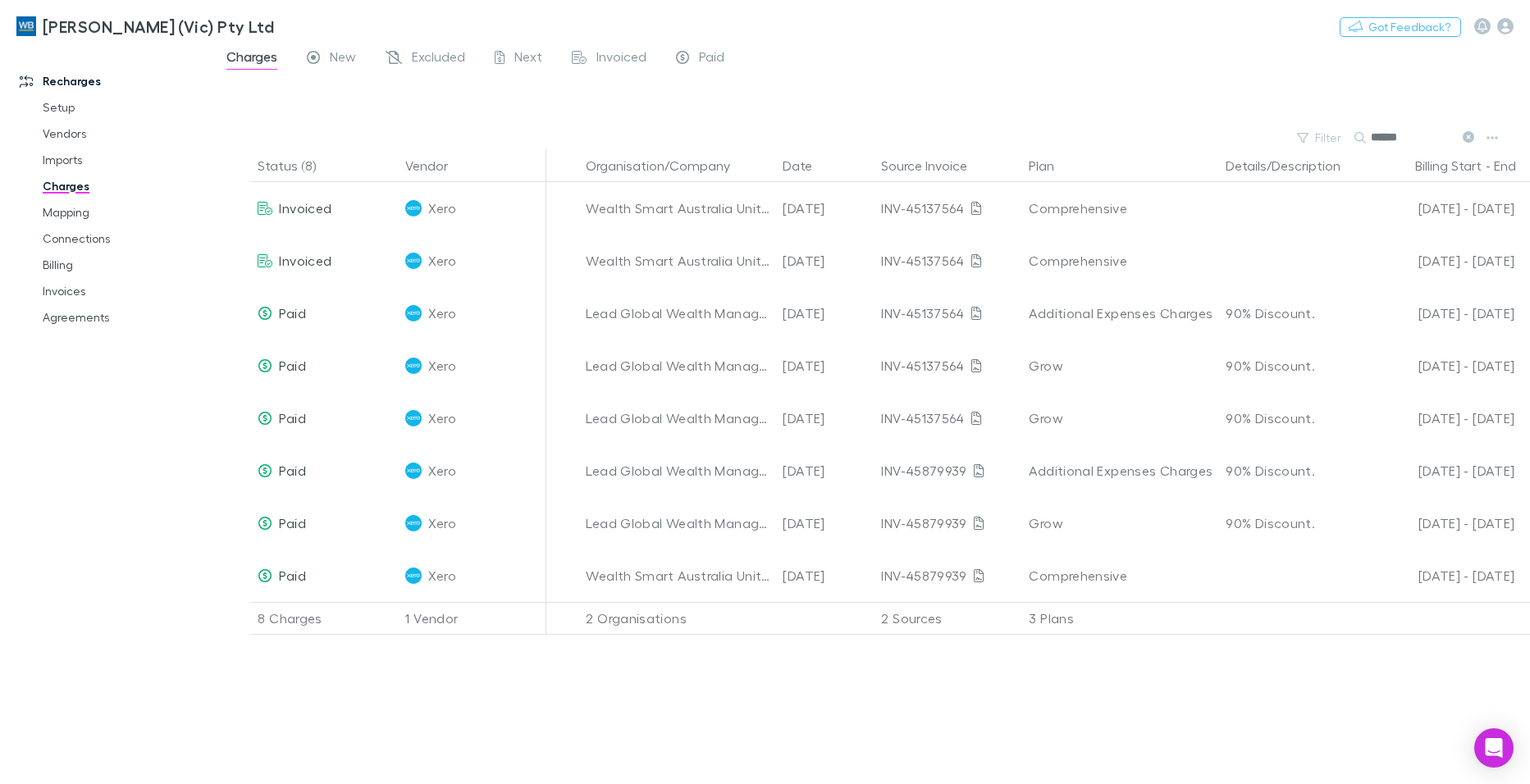
type input "******"
click at [98, 316] on link "Agreements" at bounding box center [123, 317] width 194 height 26
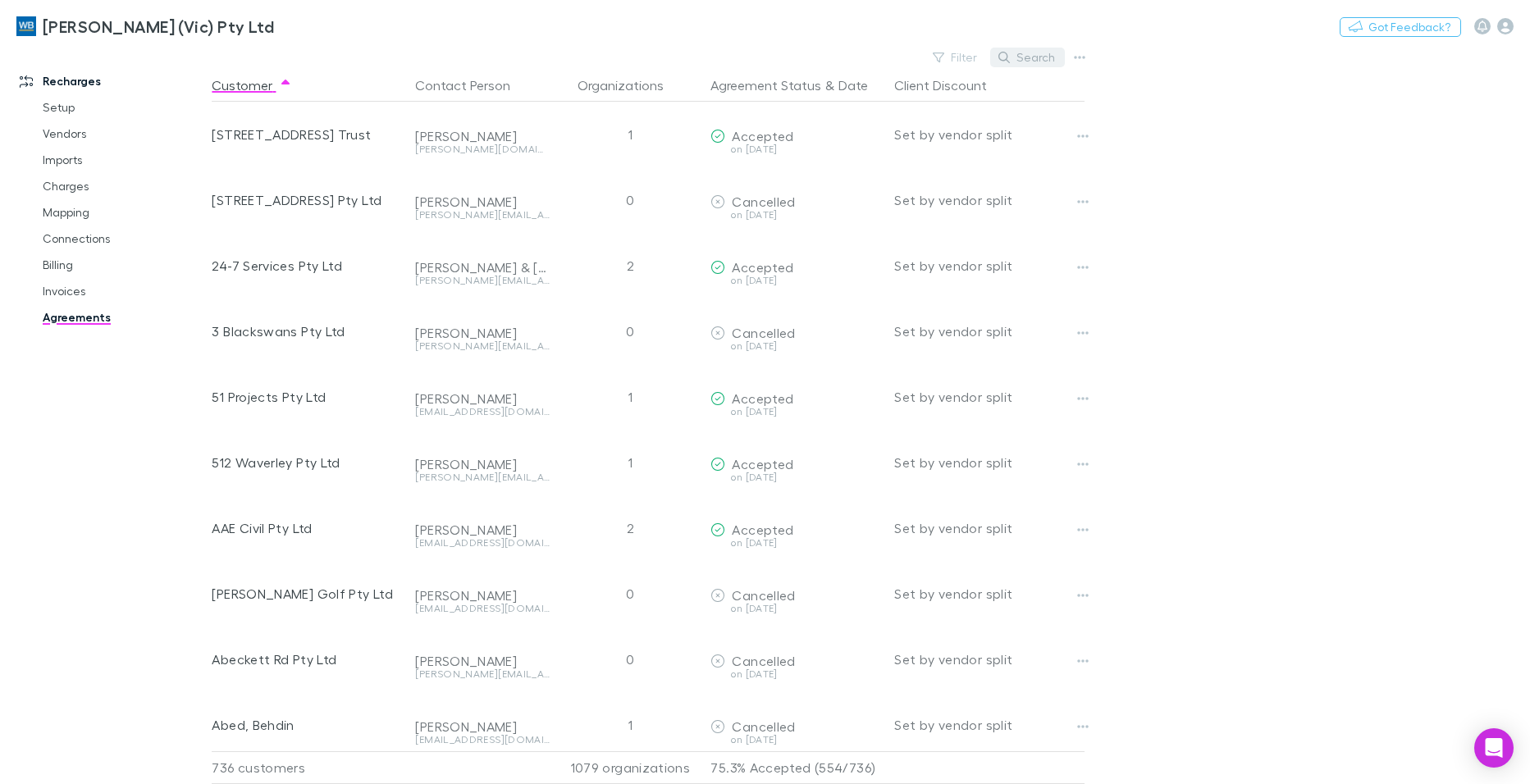
click at [1032, 58] on button "Search" at bounding box center [1027, 57] width 74 height 20
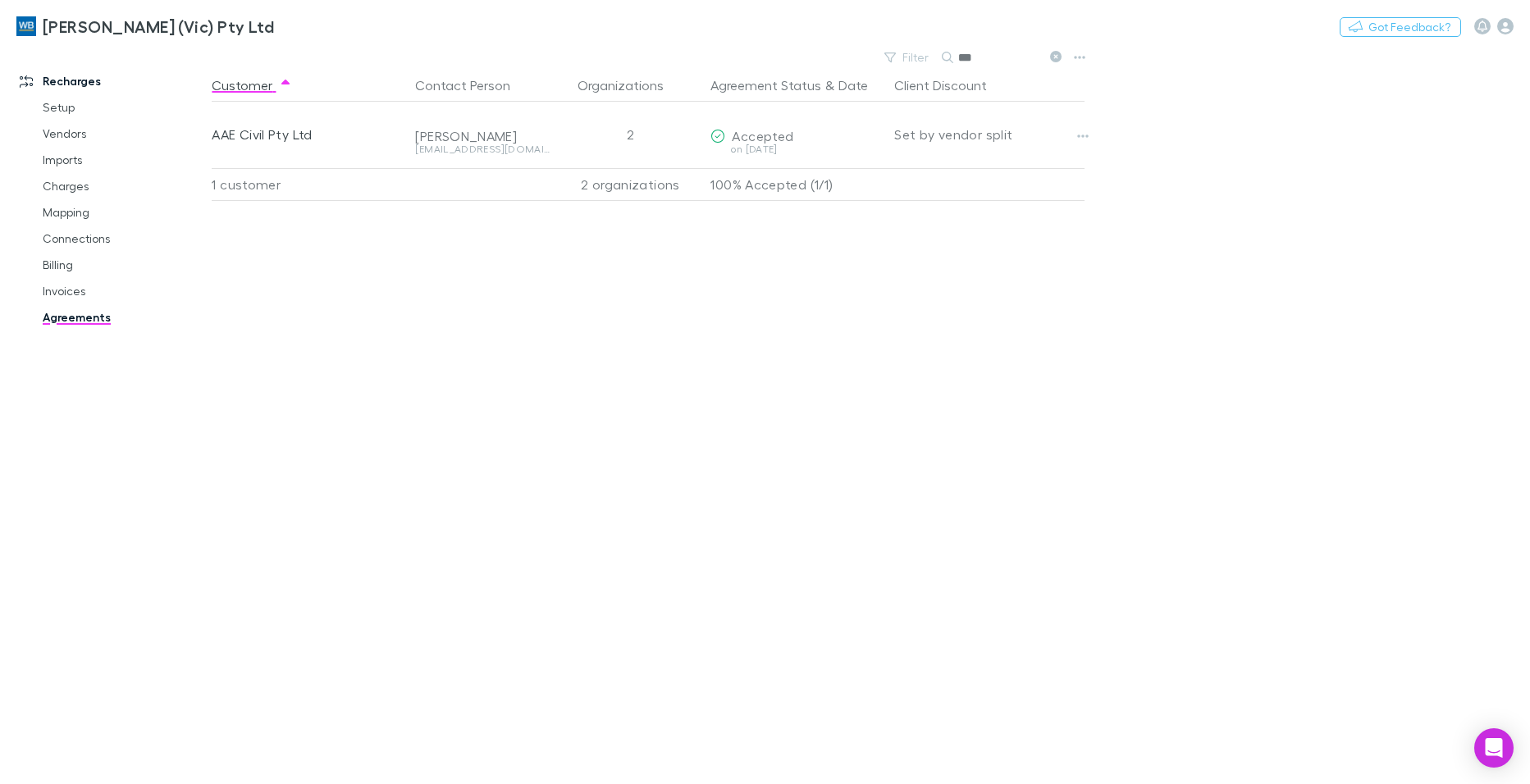
type input "***"
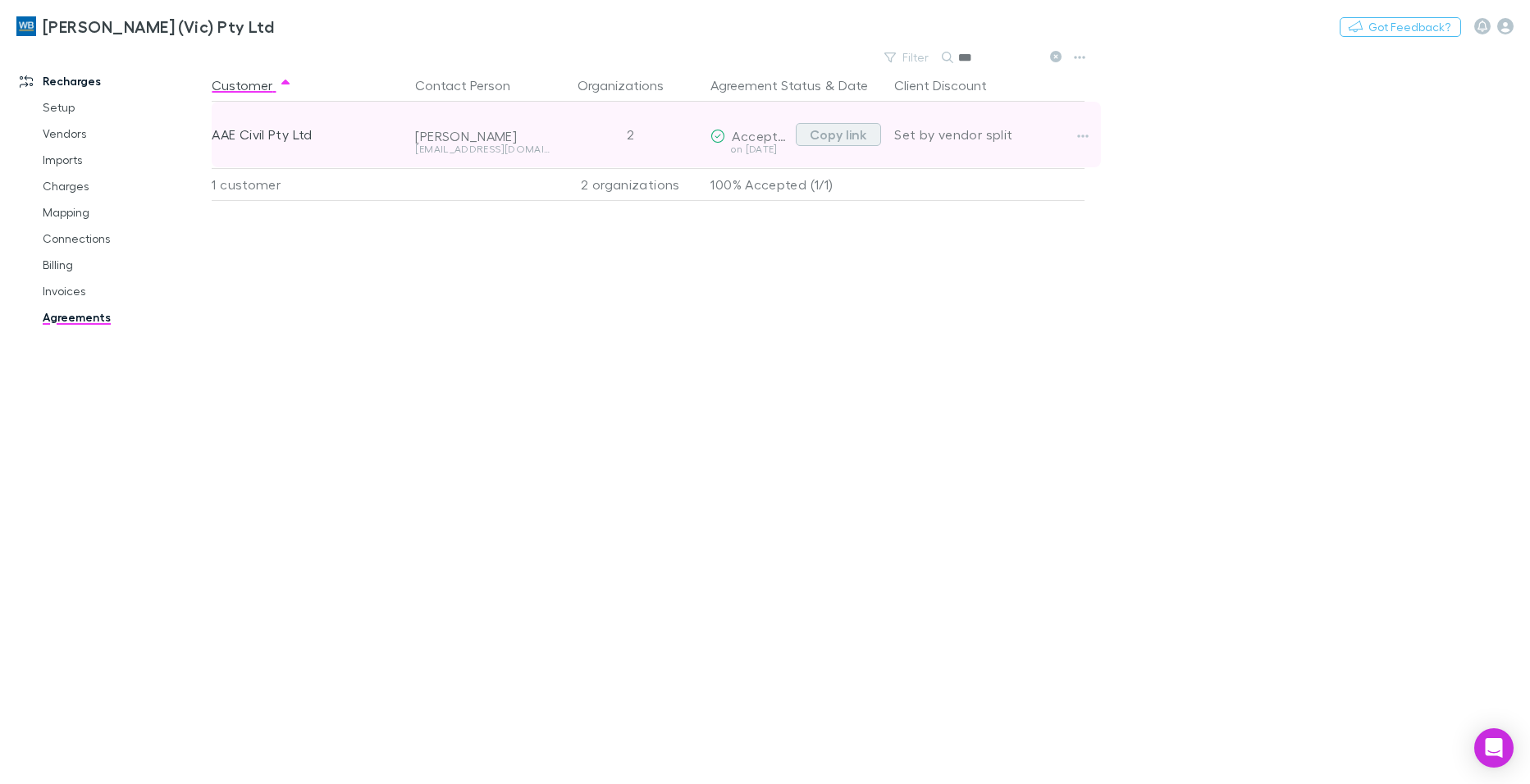
click at [831, 132] on button "Copy link" at bounding box center [838, 134] width 85 height 23
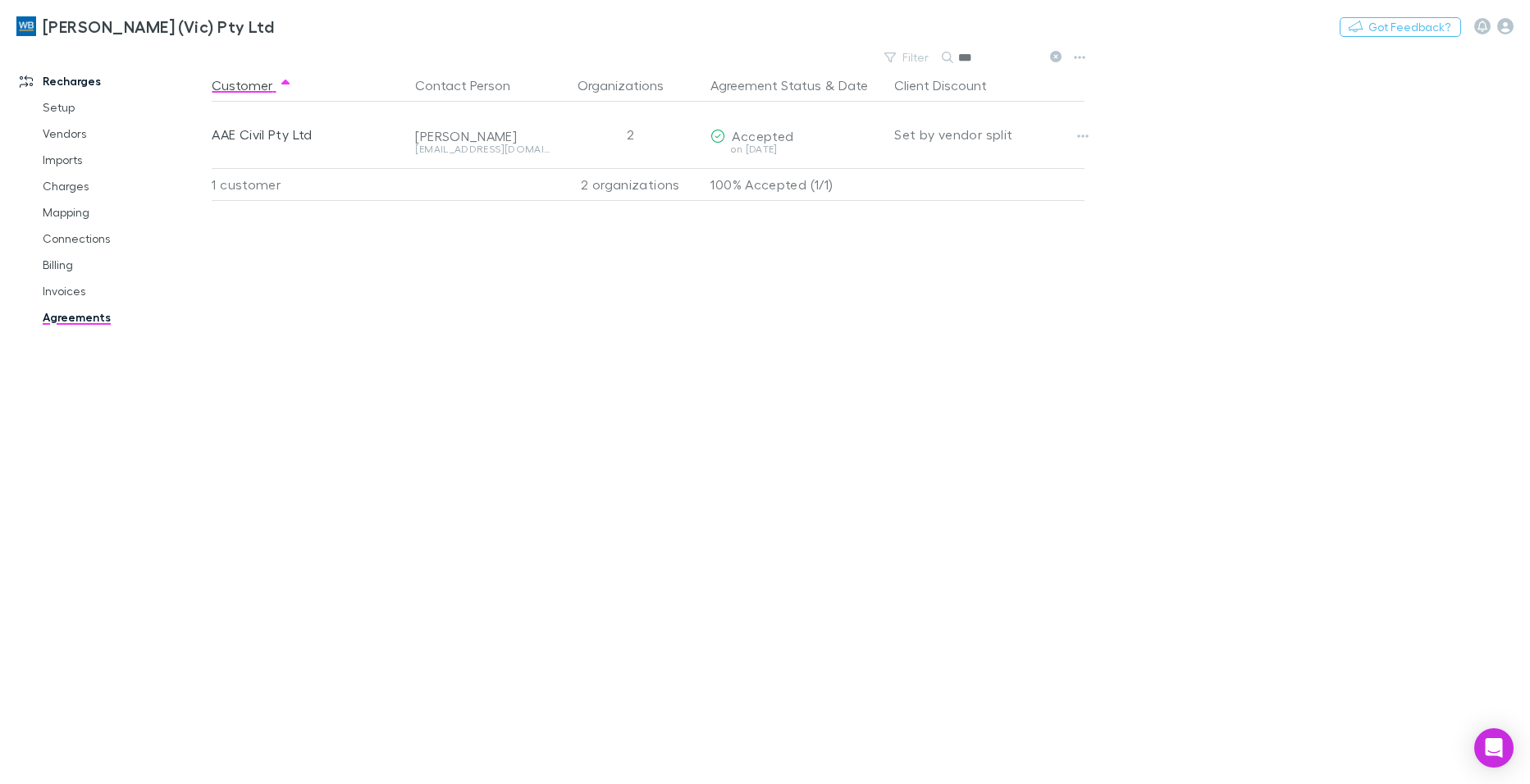
drag, startPoint x: 70, startPoint y: 186, endPoint x: 2, endPoint y: 189, distance: 68.1
click at [70, 186] on link "Charges" at bounding box center [123, 185] width 194 height 26
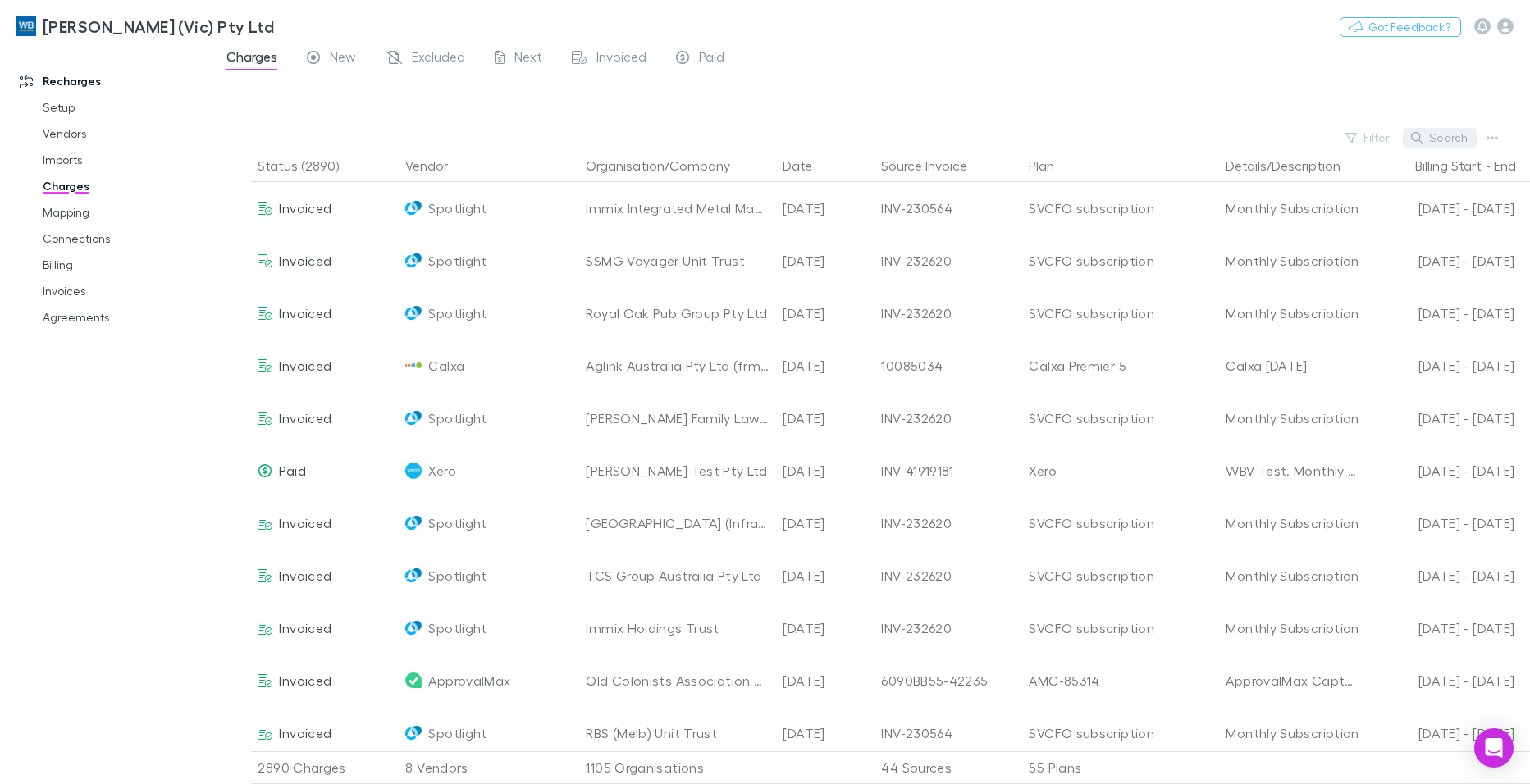
click at [1433, 138] on button "Search" at bounding box center [1440, 138] width 74 height 20
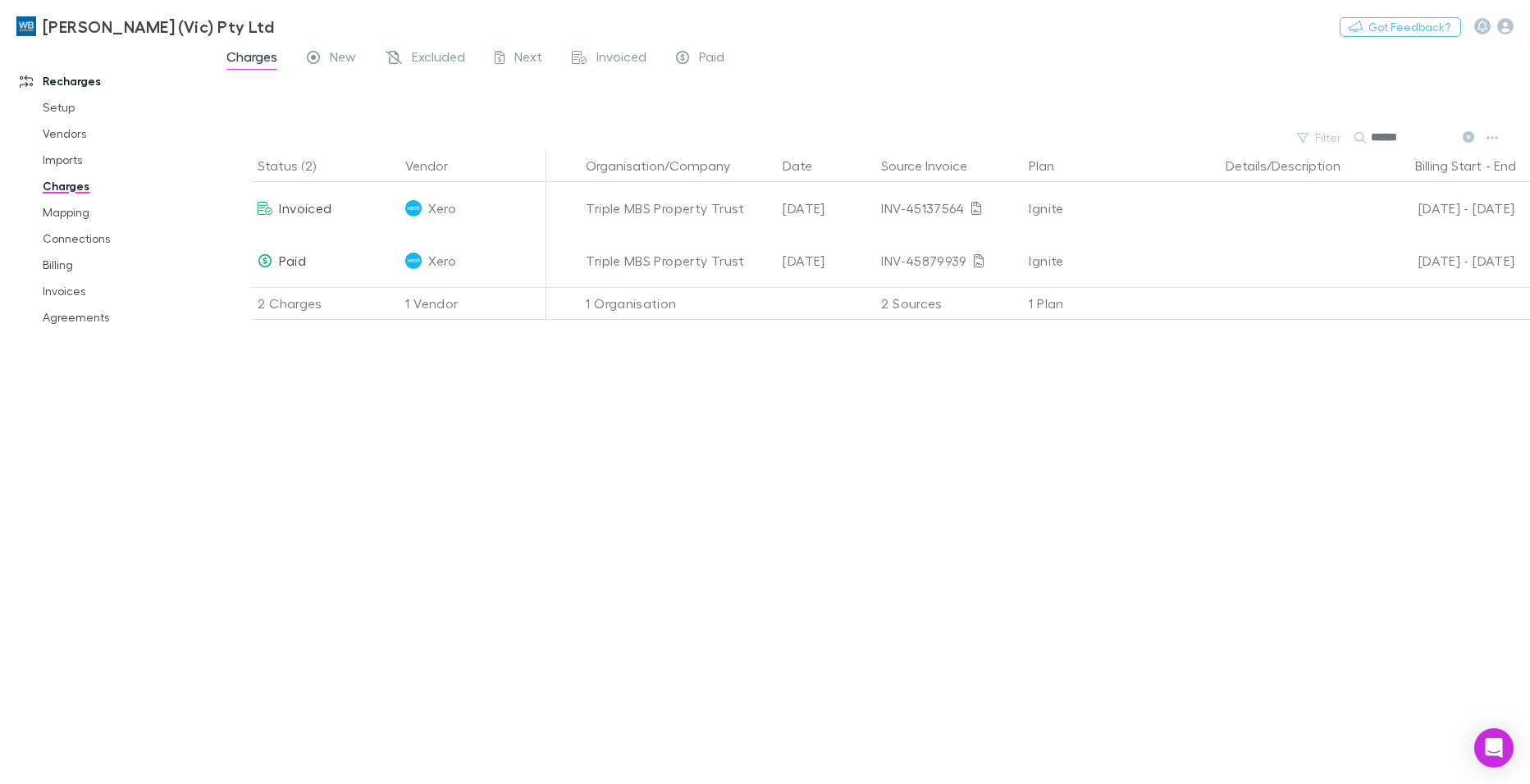
type input "******"
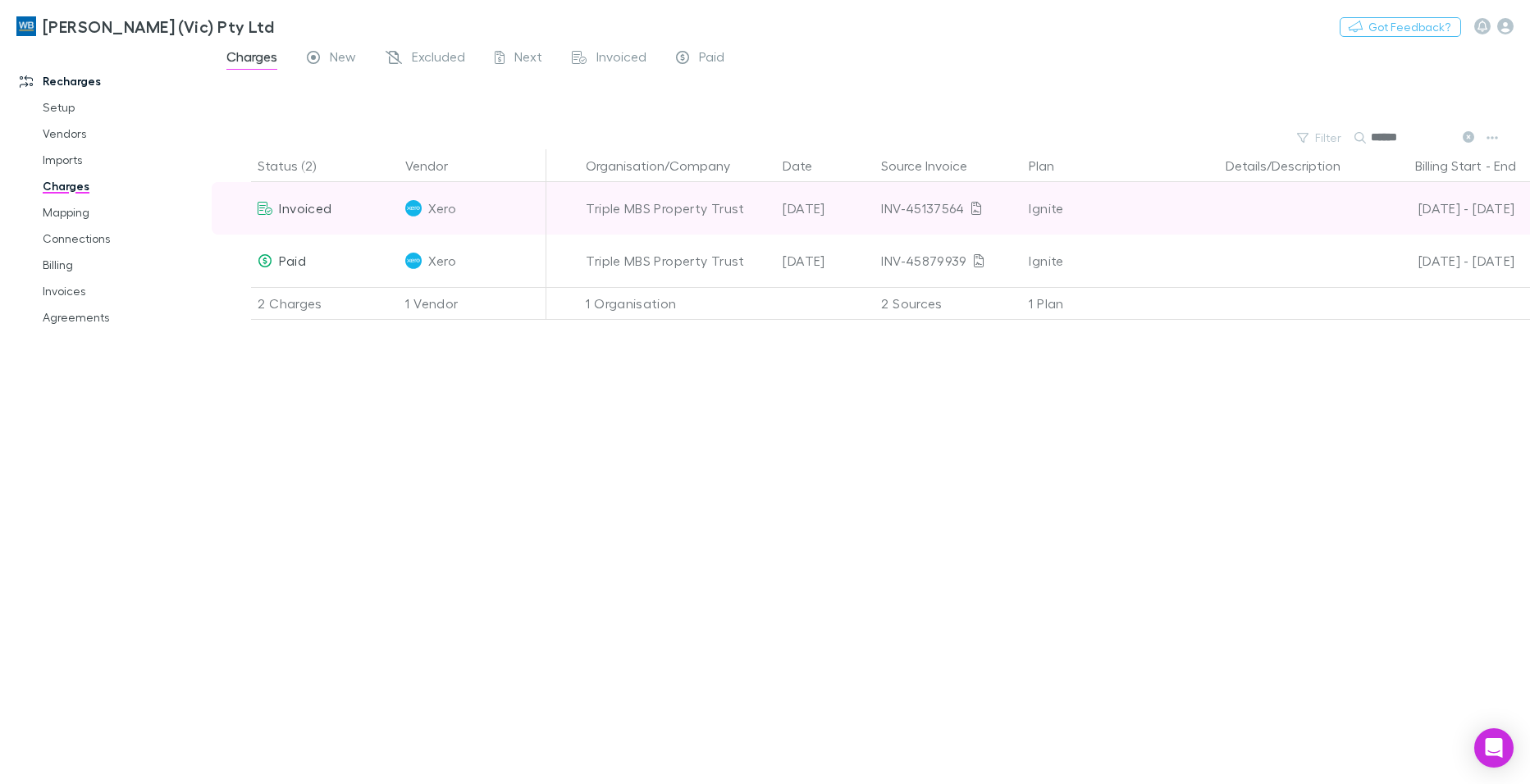
click at [617, 207] on div "Triple MBS Property Trust" at bounding box center [677, 208] width 184 height 53
click at [300, 204] on span "Invoiced" at bounding box center [304, 208] width 53 height 15
click at [303, 209] on span "Invoiced" at bounding box center [304, 208] width 53 height 15
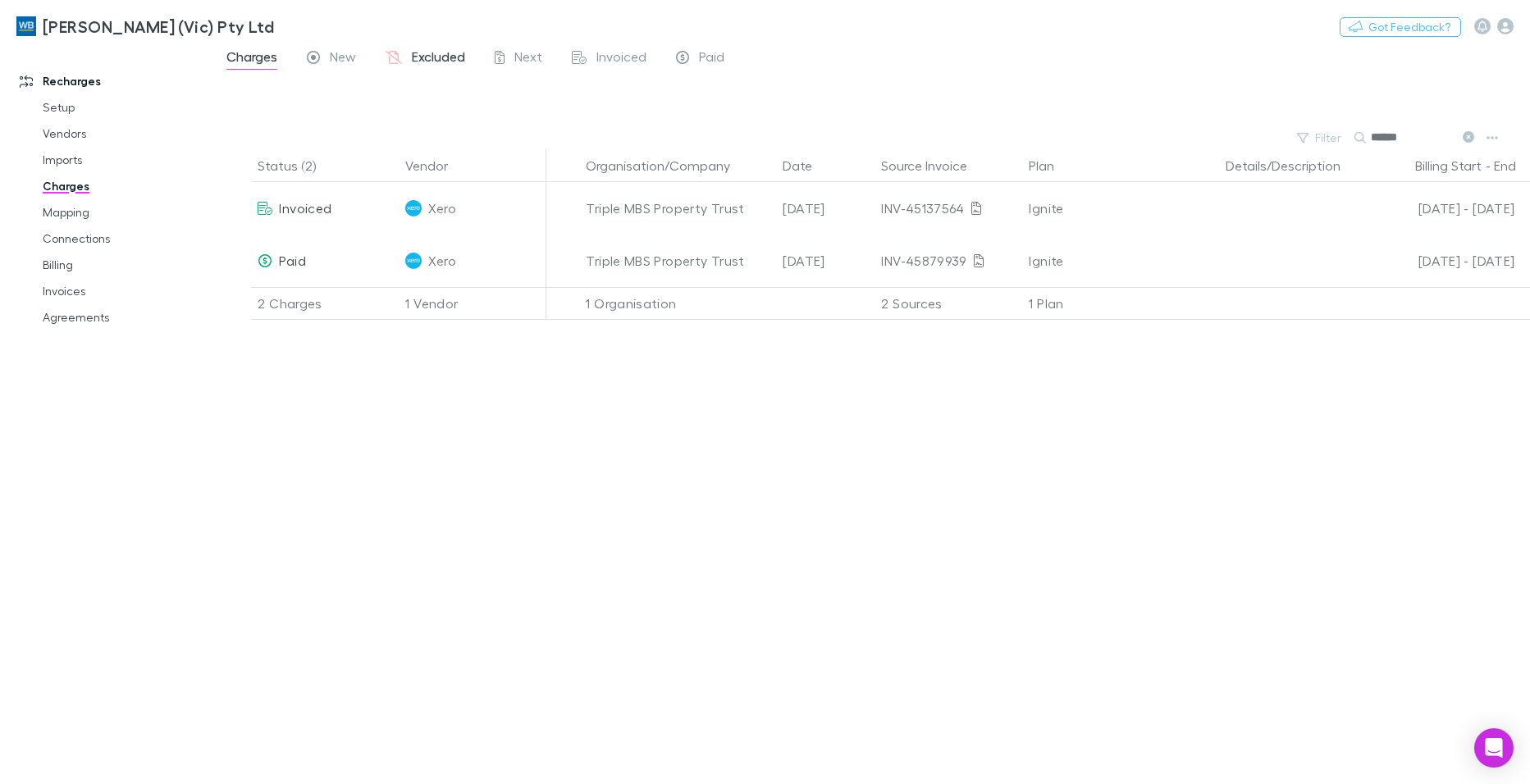
click at [434, 59] on span "Excluded" at bounding box center [439, 59] width 54 height 21
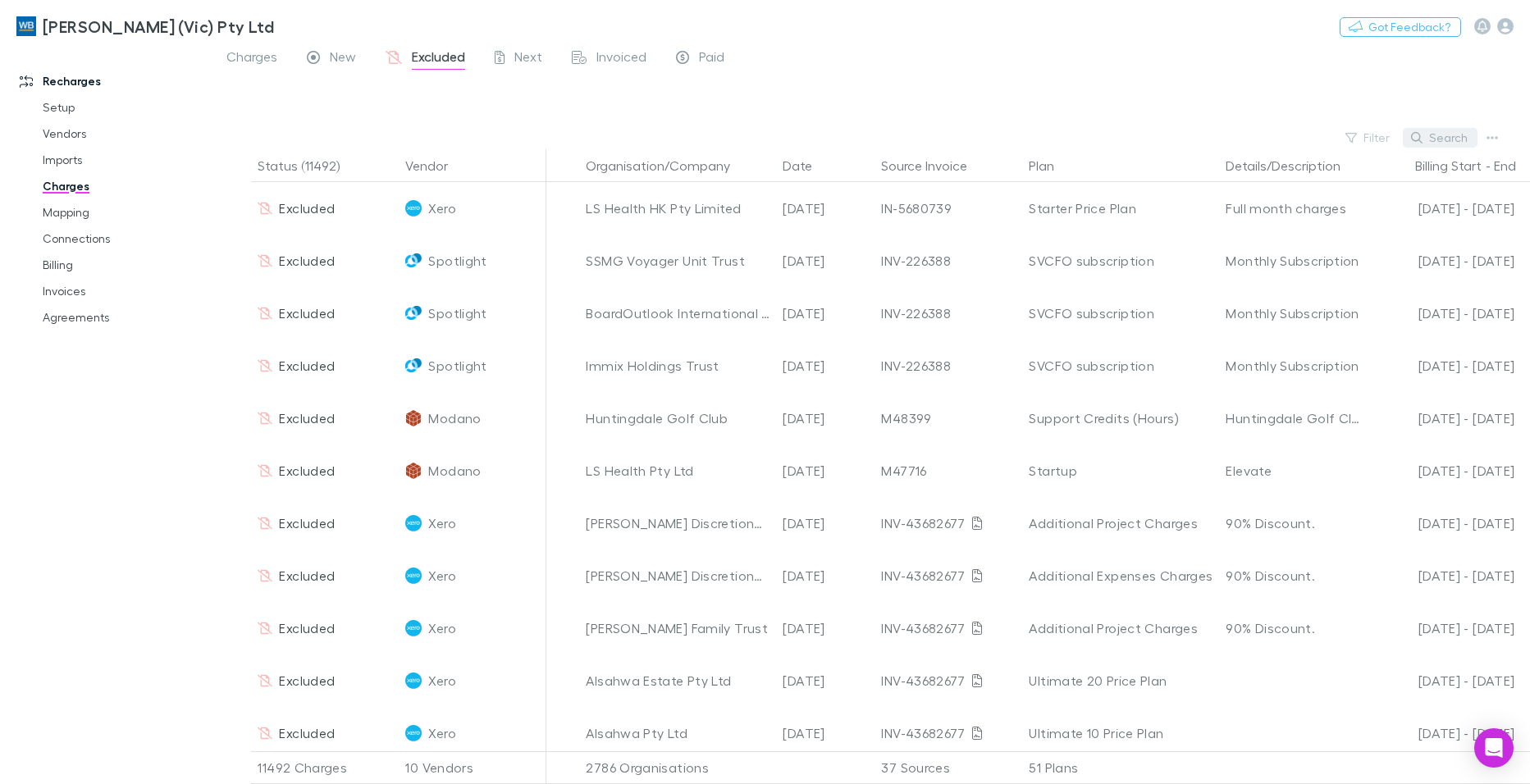
click at [1444, 133] on button "Search" at bounding box center [1440, 138] width 74 height 20
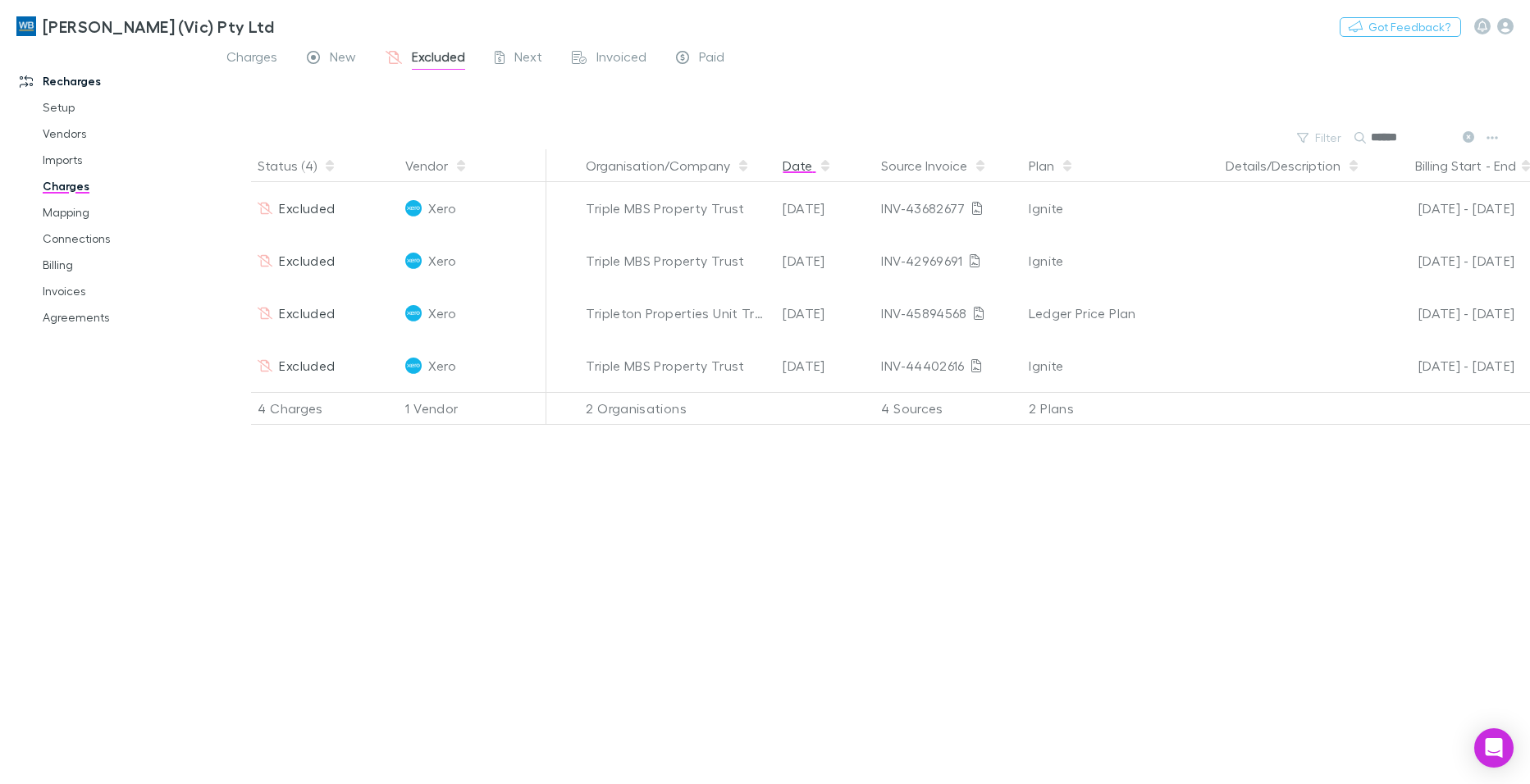
type input "******"
click at [791, 166] on button "Date" at bounding box center [807, 166] width 49 height 33
click at [639, 54] on span "Invoiced" at bounding box center [621, 59] width 50 height 21
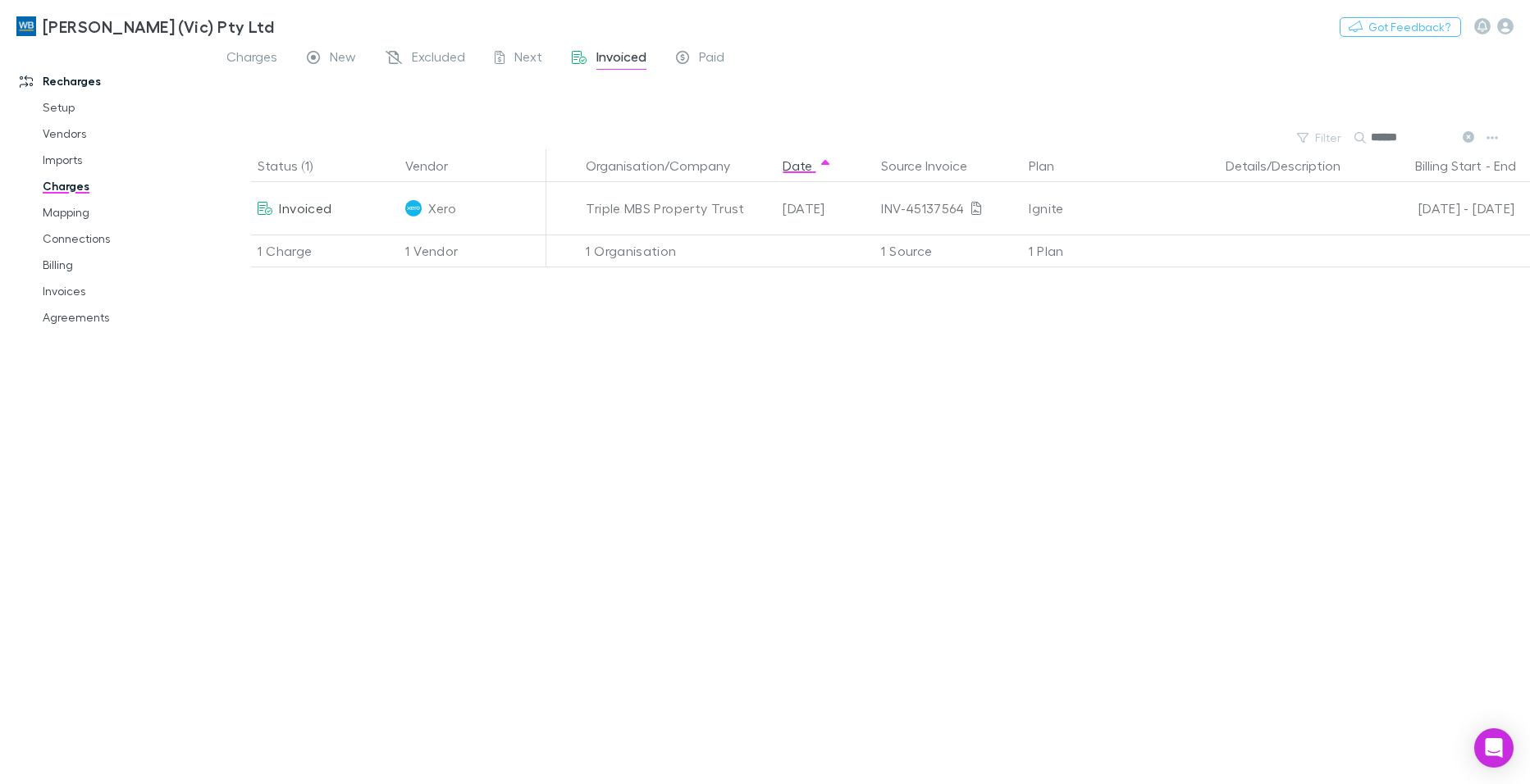
click at [1365, 373] on div "Status (1) Vendor Organisation/Company Date Source Invoice Plan Details/Descrip…" at bounding box center [870, 466] width 1318 height 635
click at [1470, 140] on icon at bounding box center [1468, 137] width 12 height 12
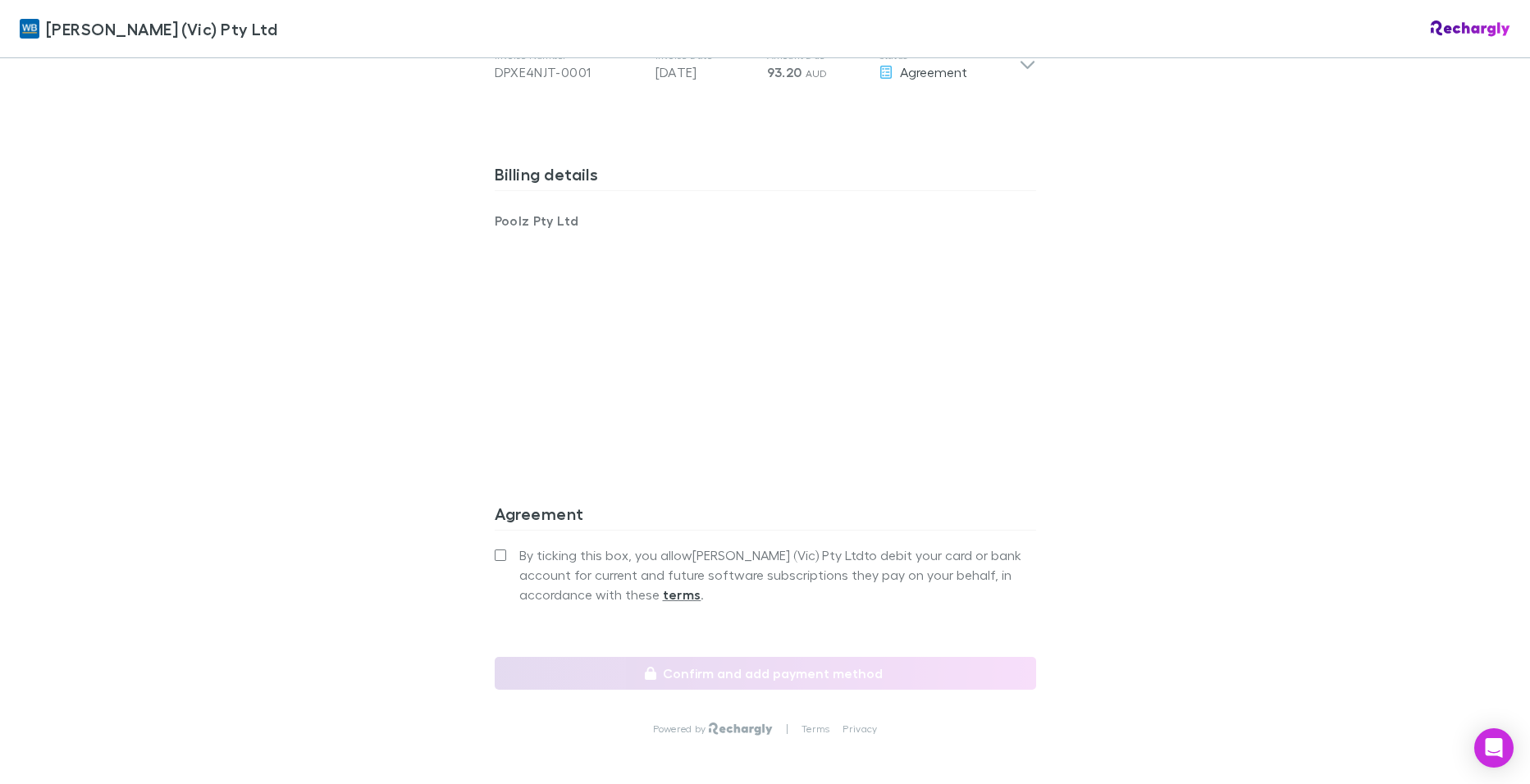
scroll to position [1053, 0]
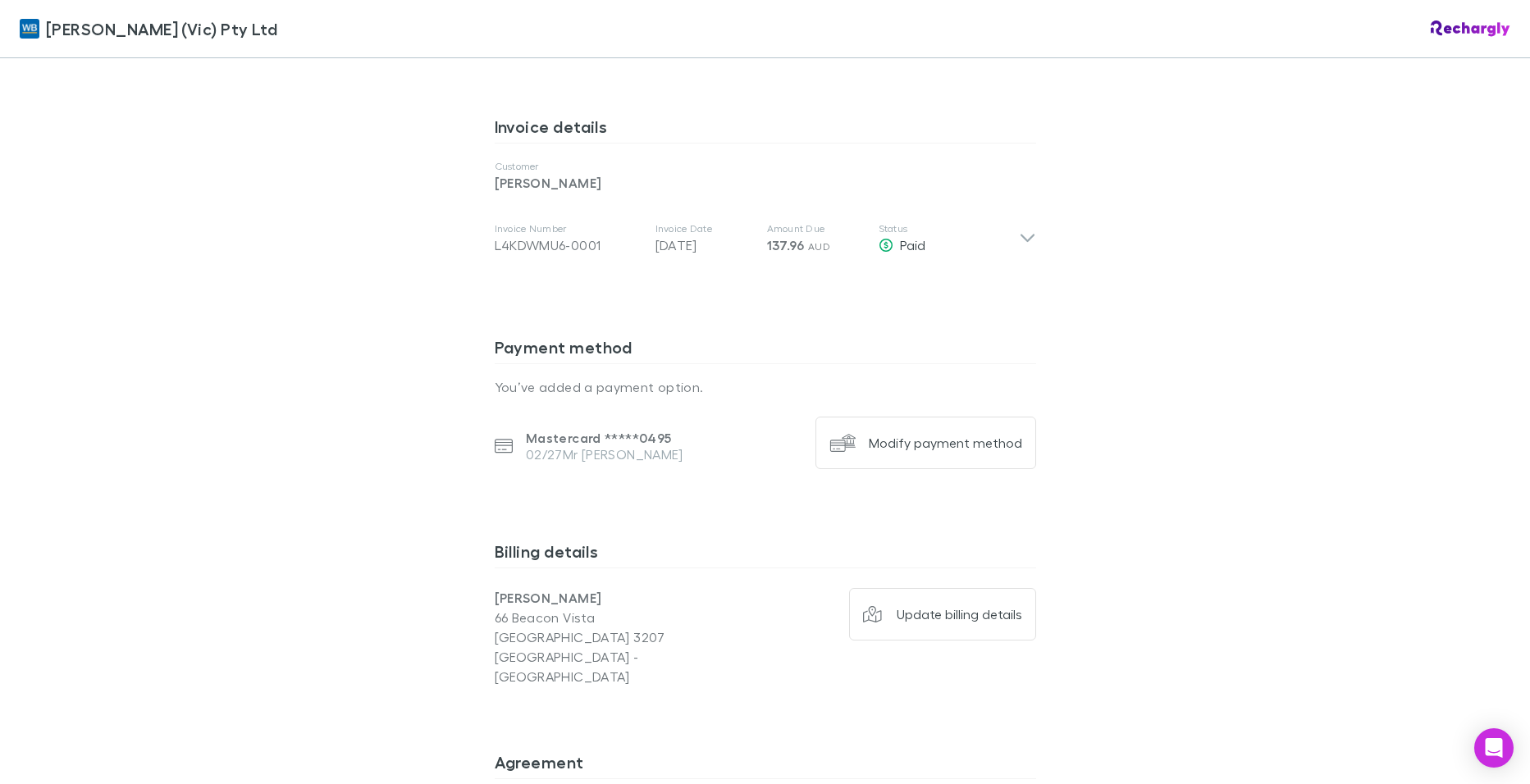
scroll to position [820, 0]
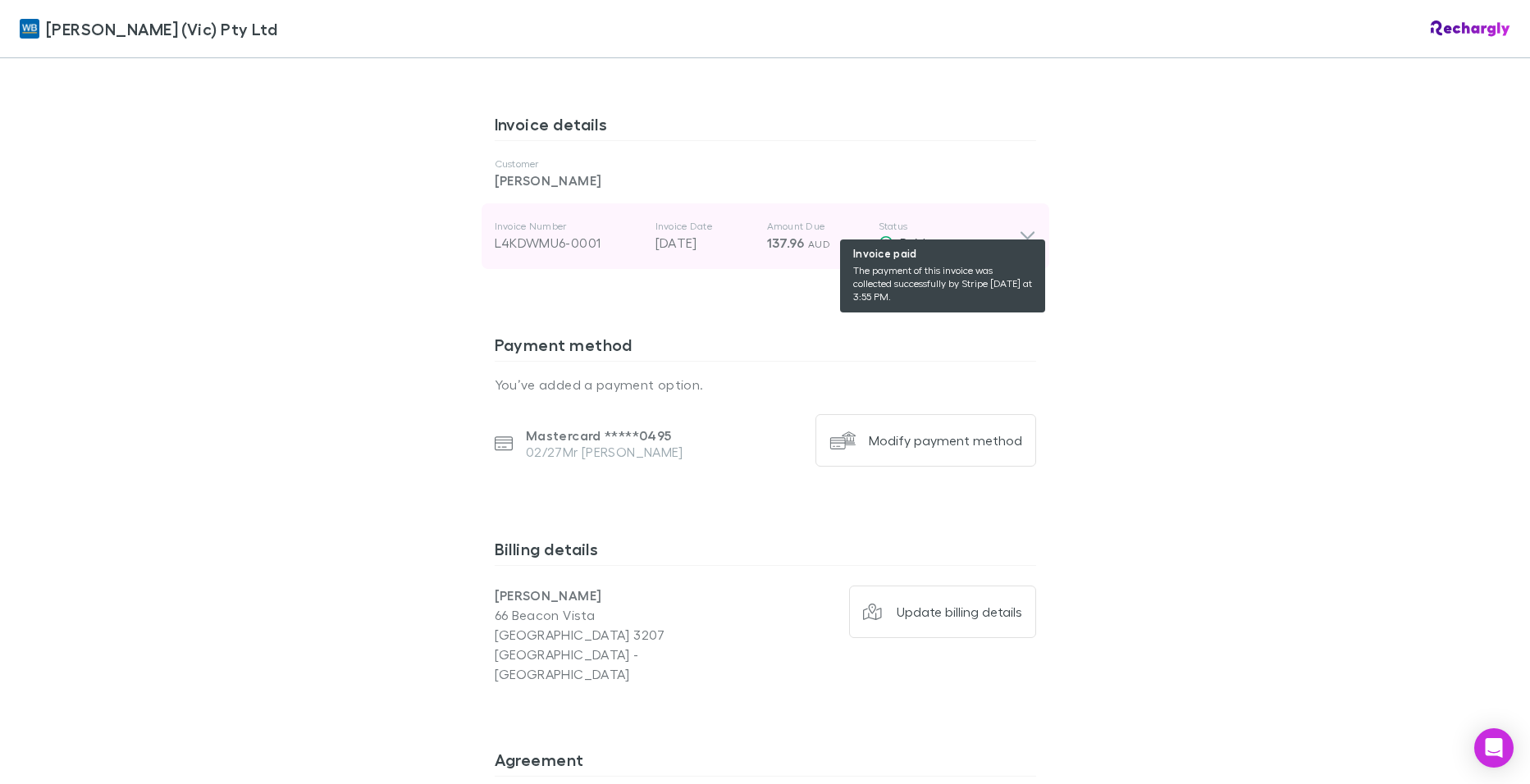
click at [1007, 233] on div "Paid" at bounding box center [948, 243] width 141 height 20
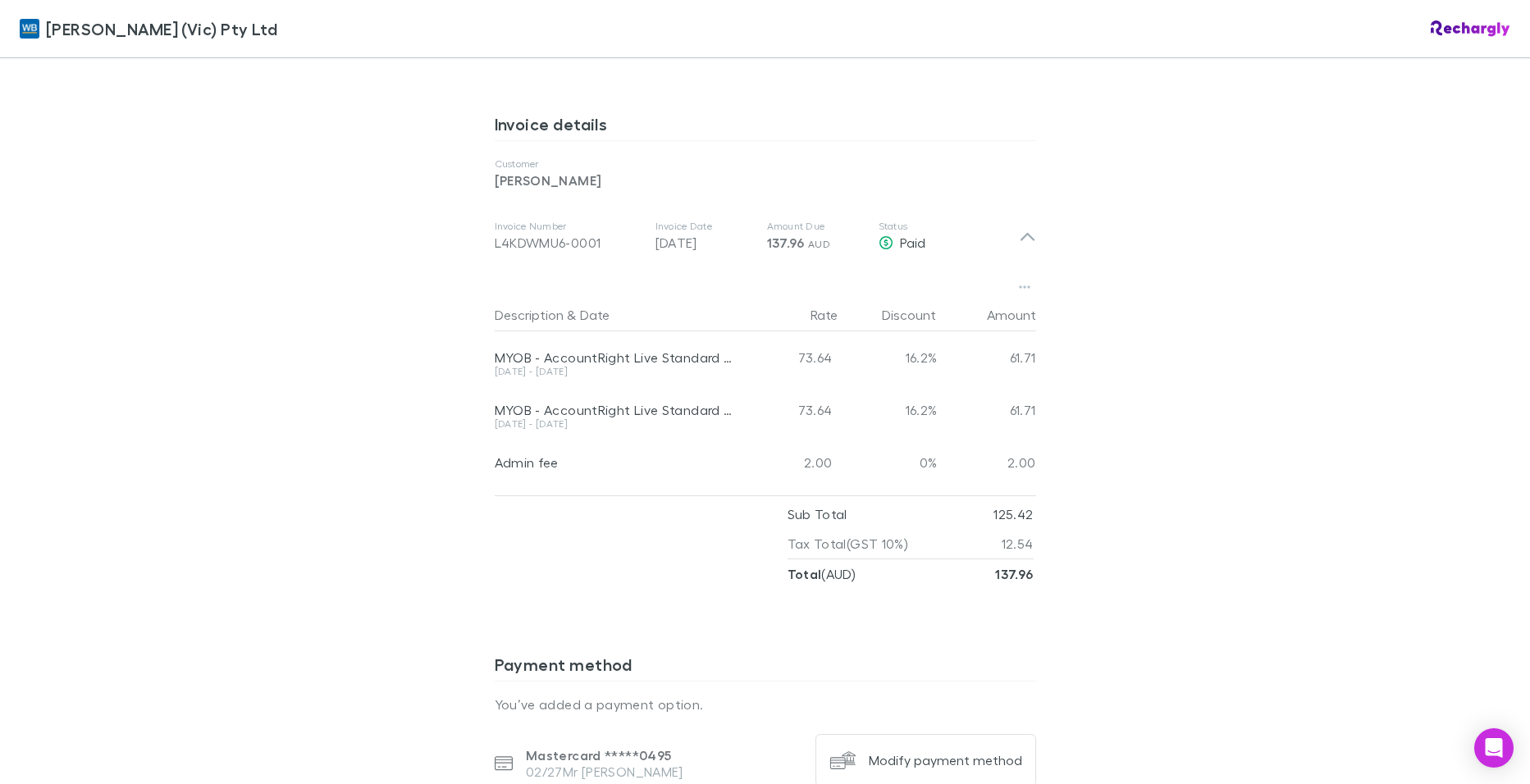
click at [557, 586] on div "Invoice details Customer Oliver, Damien Mark Invoice Number L4KDWMU6-0001 Invoi…" at bounding box center [765, 371] width 542 height 541
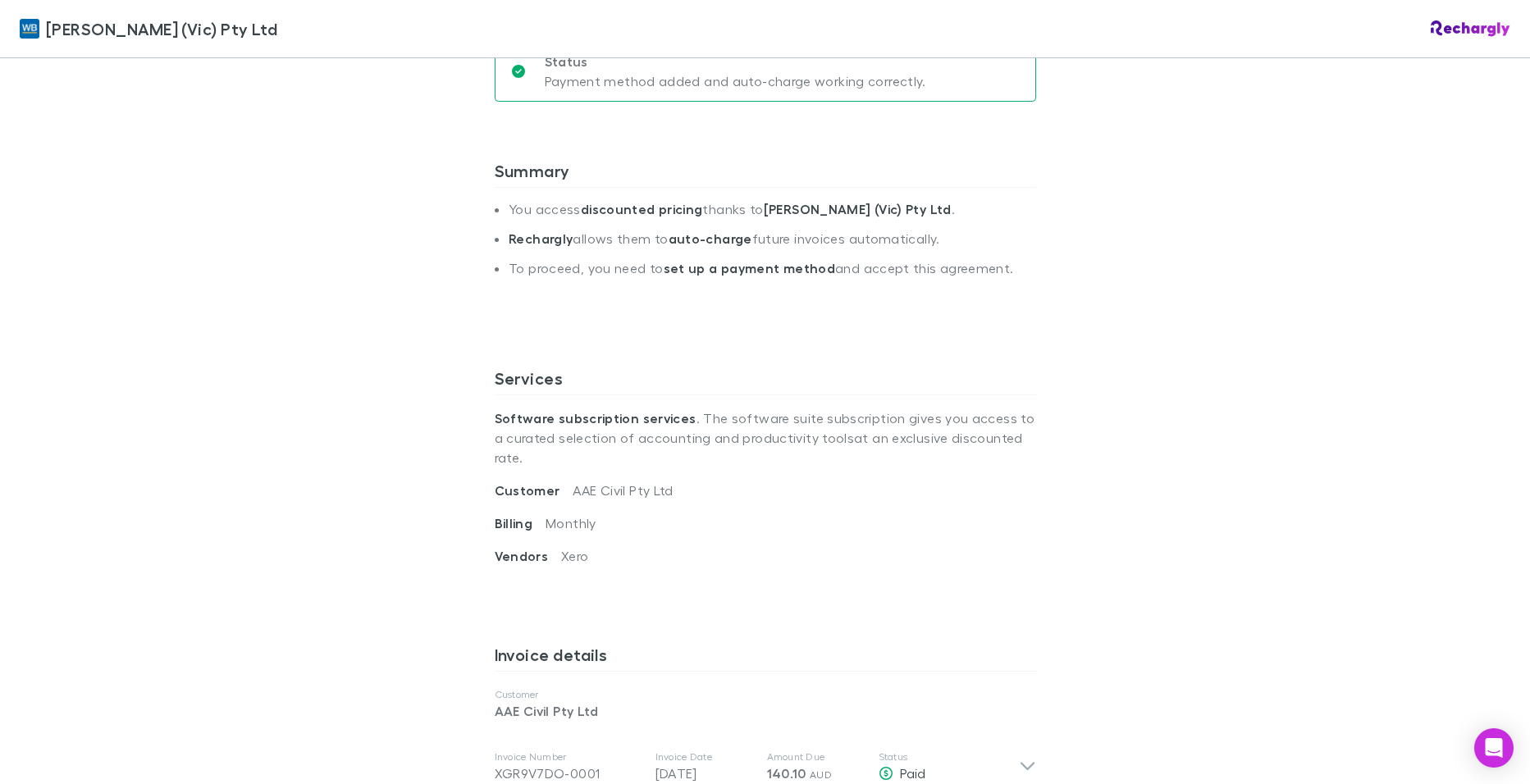
scroll to position [410, 0]
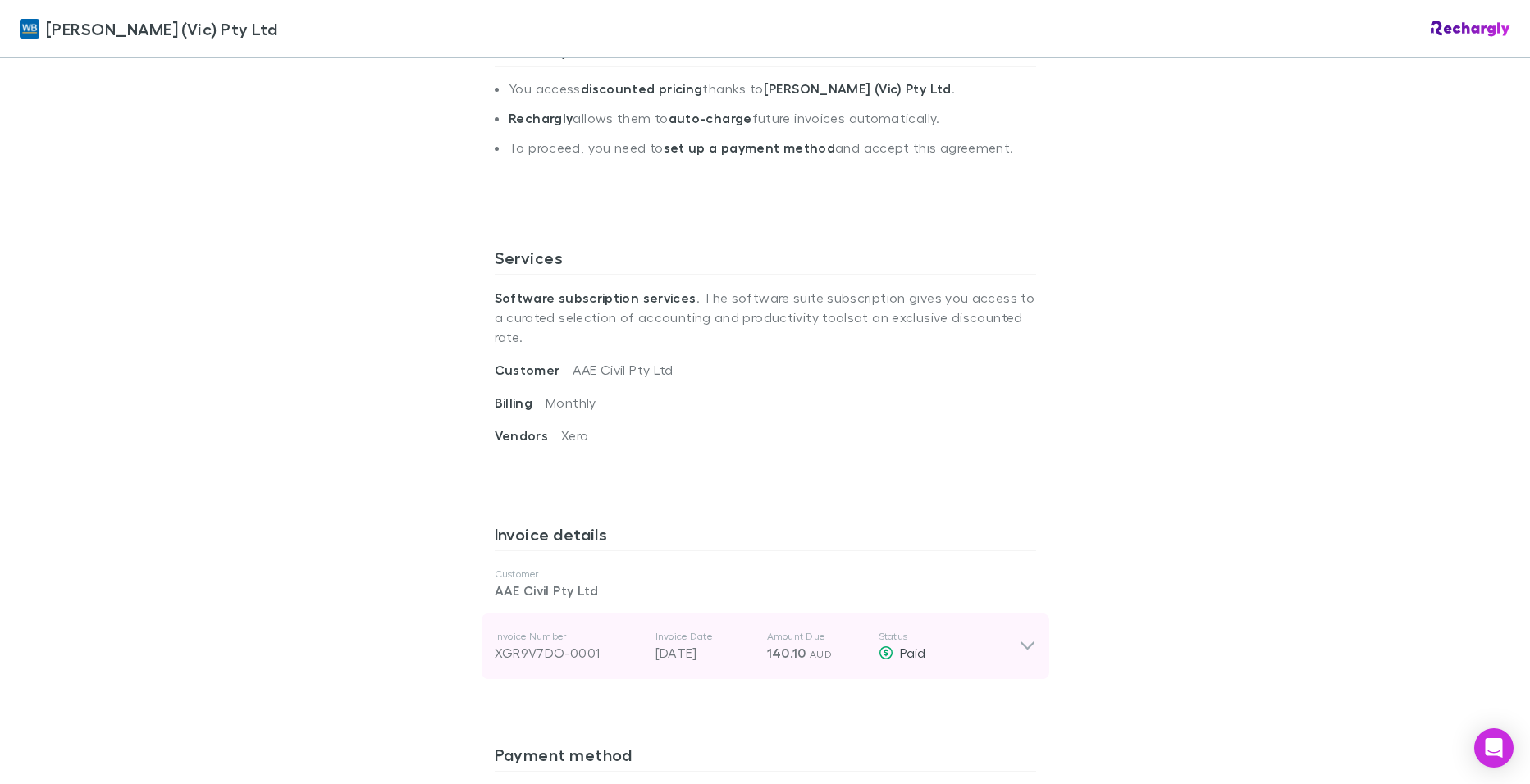
click at [1041, 613] on div "Invoice Number XGR9V7DO-0001 Invoice Date [DATE] Amount Due 140.10 AUD Status P…" at bounding box center [765, 645] width 568 height 65
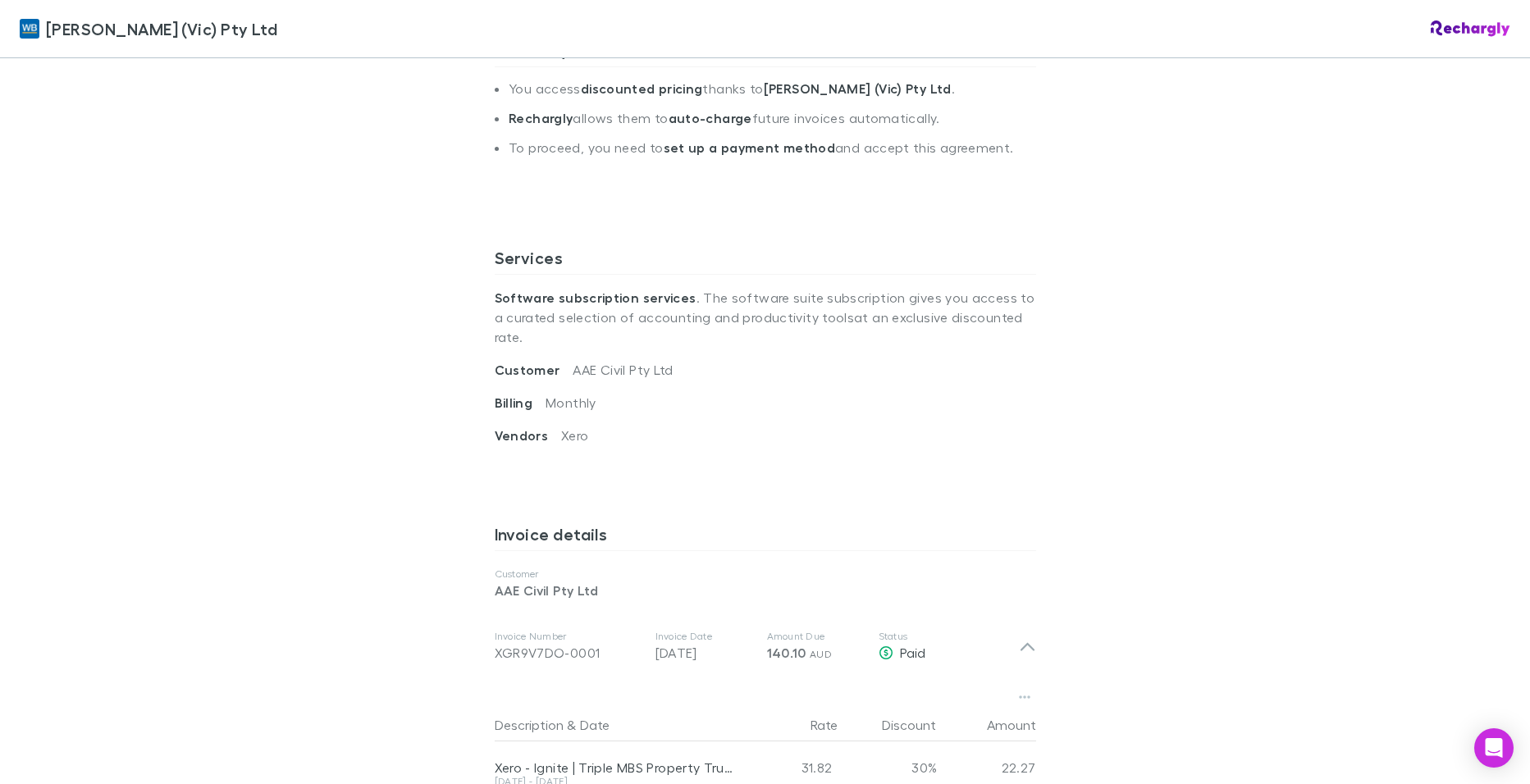
scroll to position [820, 0]
